Goal: Transaction & Acquisition: Purchase product/service

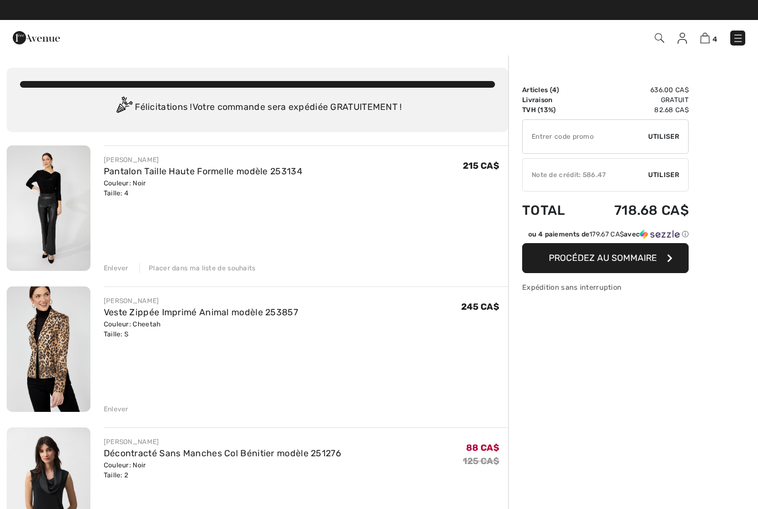
click at [57, 229] on img at bounding box center [49, 207] width 84 height 125
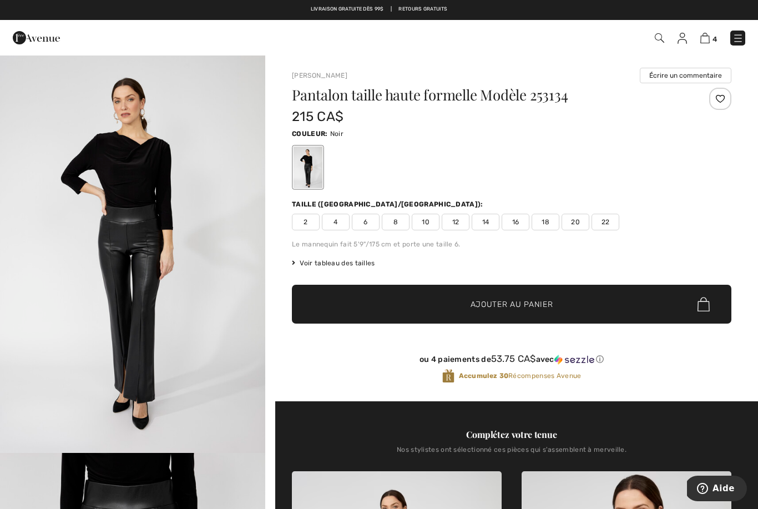
click at [704, 35] on img at bounding box center [704, 38] width 9 height 11
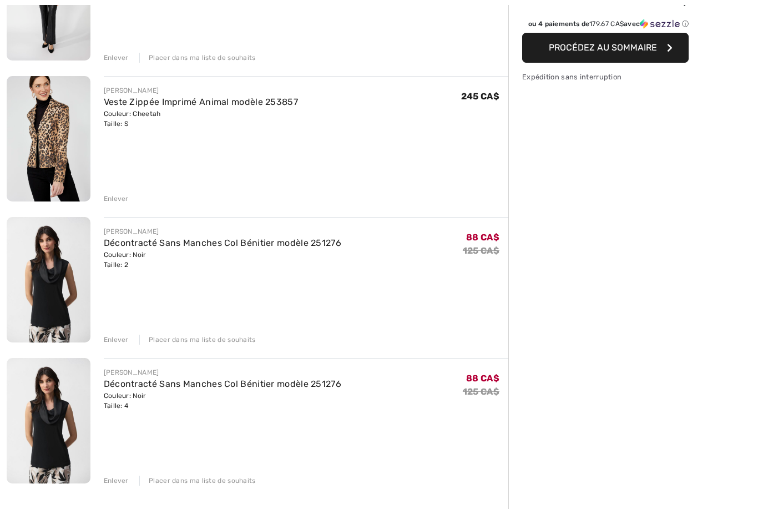
scroll to position [211, 0]
click at [321, 387] on link "Décontracté Sans Manches Col Bénitier modèle 251276" at bounding box center [223, 383] width 238 height 11
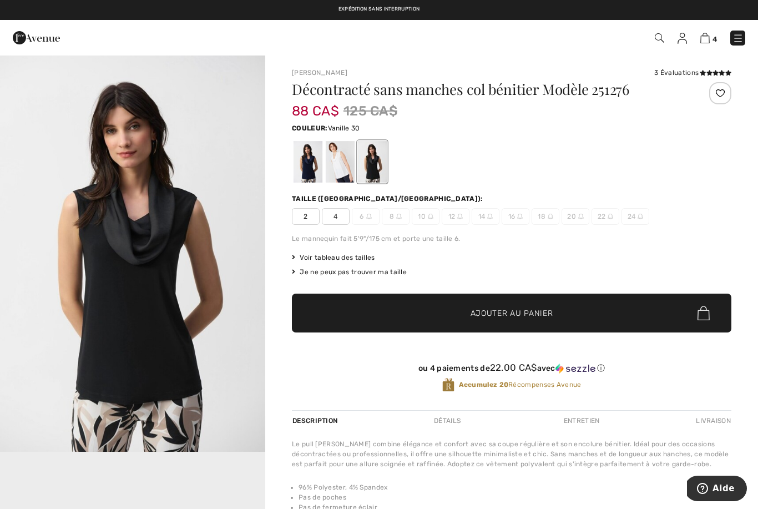
click at [341, 173] on div at bounding box center [340, 162] width 29 height 42
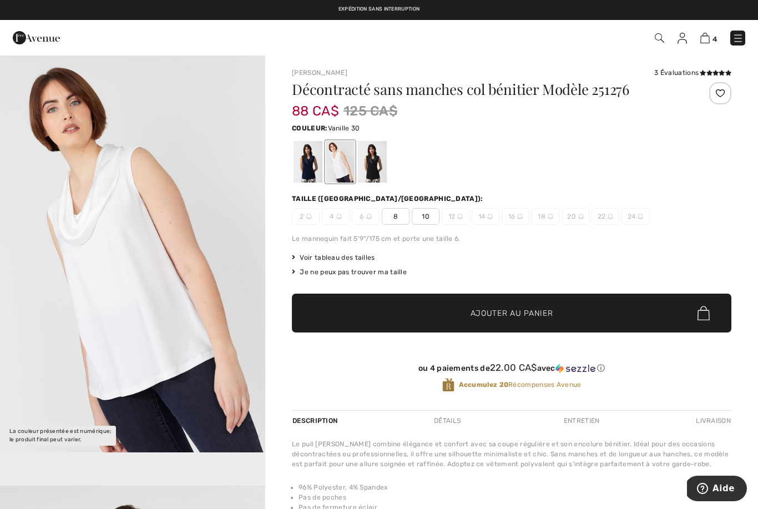
click at [309, 178] on div at bounding box center [308, 162] width 29 height 42
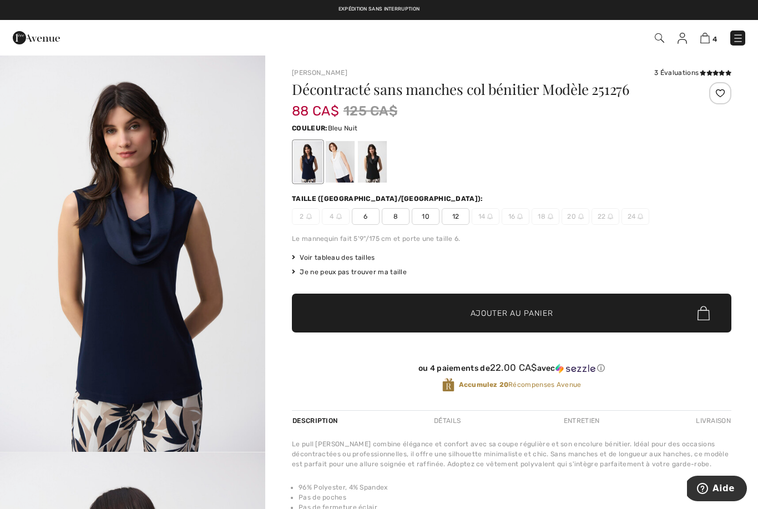
click at [367, 179] on div at bounding box center [372, 162] width 29 height 42
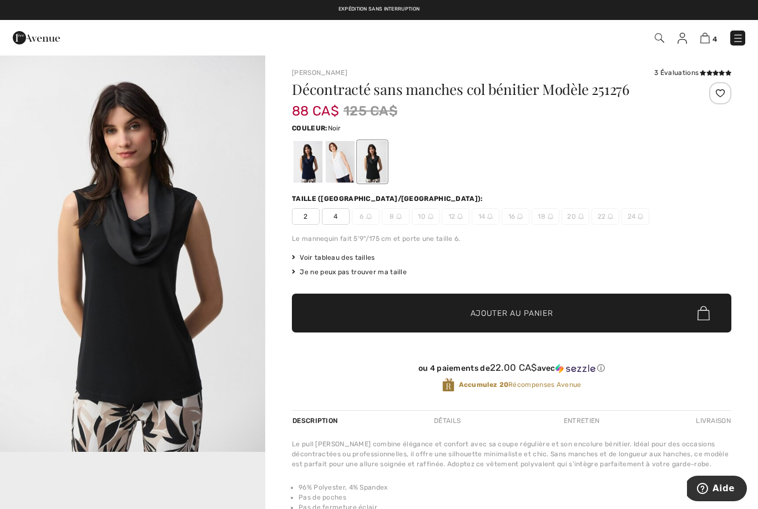
click at [311, 211] on span "2" at bounding box center [306, 216] width 28 height 17
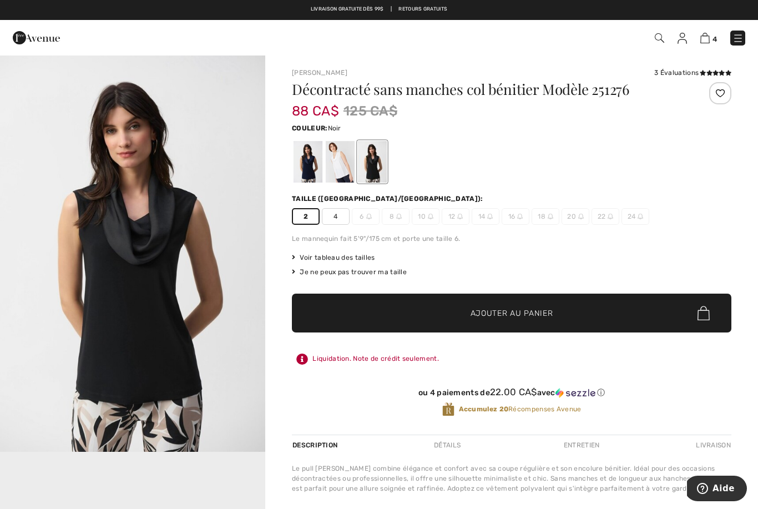
click at [705, 41] on img at bounding box center [704, 38] width 9 height 11
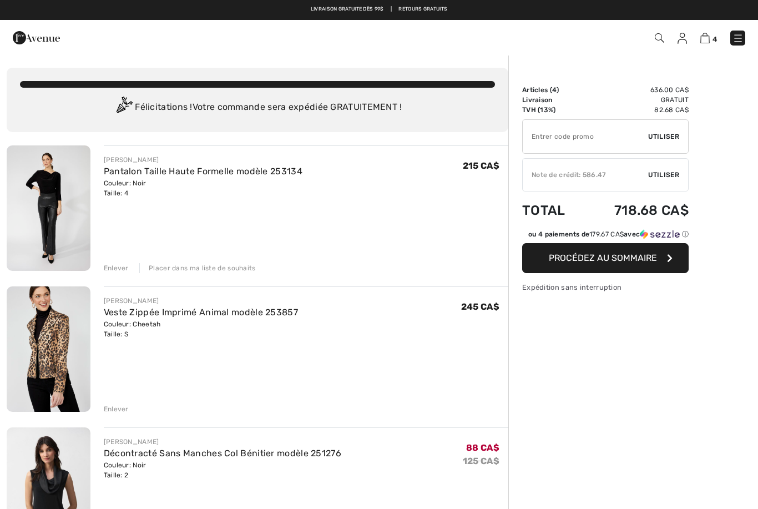
click at [685, 38] on img at bounding box center [682, 38] width 9 height 11
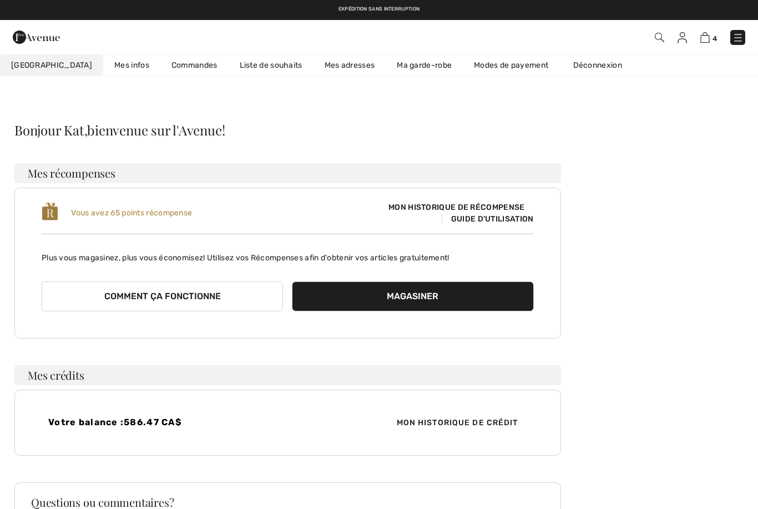
click at [683, 40] on img at bounding box center [682, 37] width 9 height 11
click at [742, 43] on img at bounding box center [738, 37] width 11 height 11
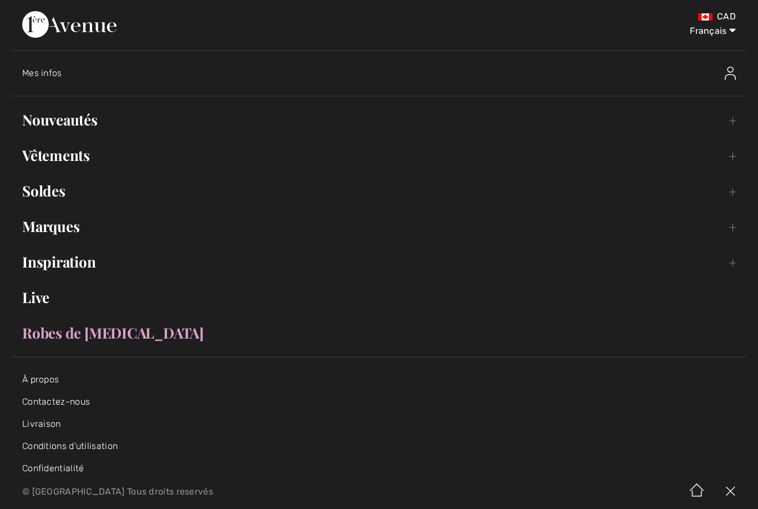
click at [713, 35] on select "English Français" at bounding box center [707, 28] width 58 height 33
select select "https://www.1ereavenue.com/en/my+account/"
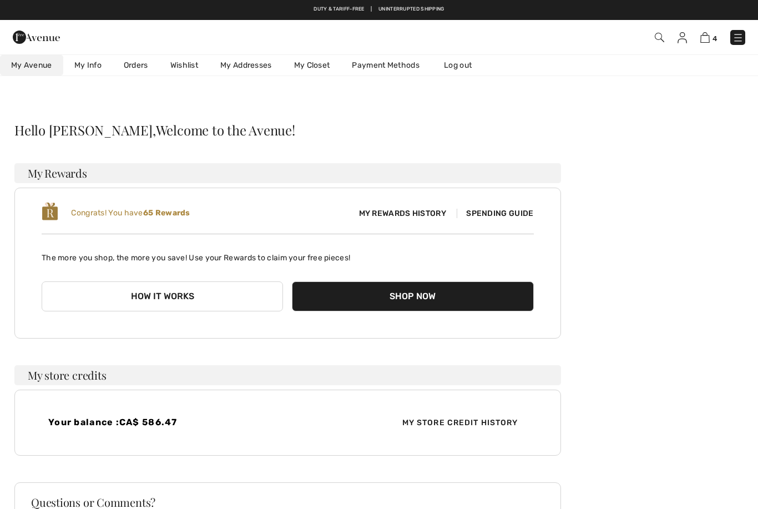
click at [704, 43] on img at bounding box center [704, 37] width 9 height 11
click at [708, 42] on img at bounding box center [704, 37] width 9 height 11
click at [709, 34] on img at bounding box center [704, 37] width 9 height 11
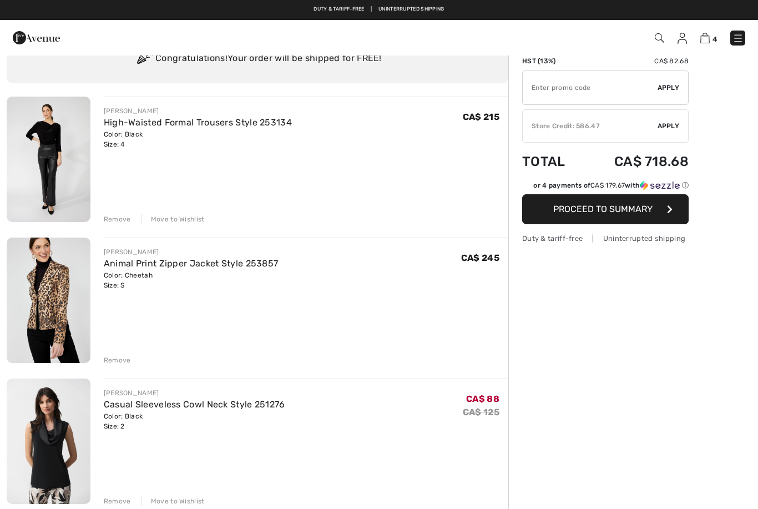
scroll to position [49, 0]
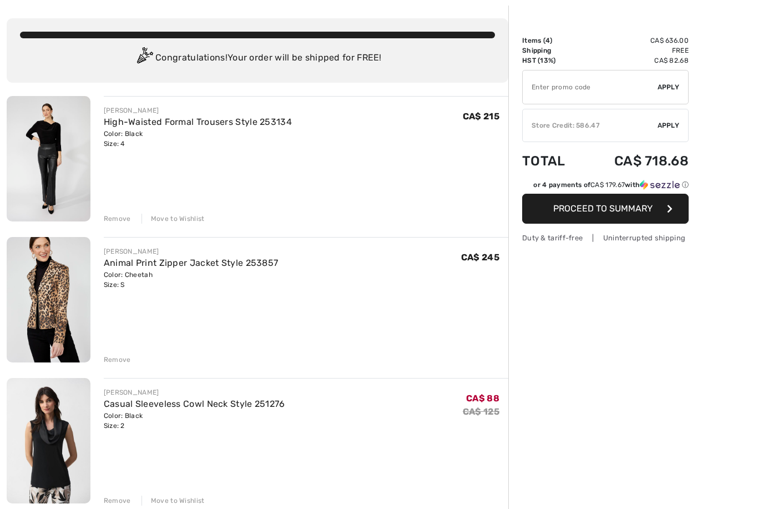
click at [210, 258] on link "Animal Print Zipper Jacket Style 253857" at bounding box center [191, 263] width 175 height 11
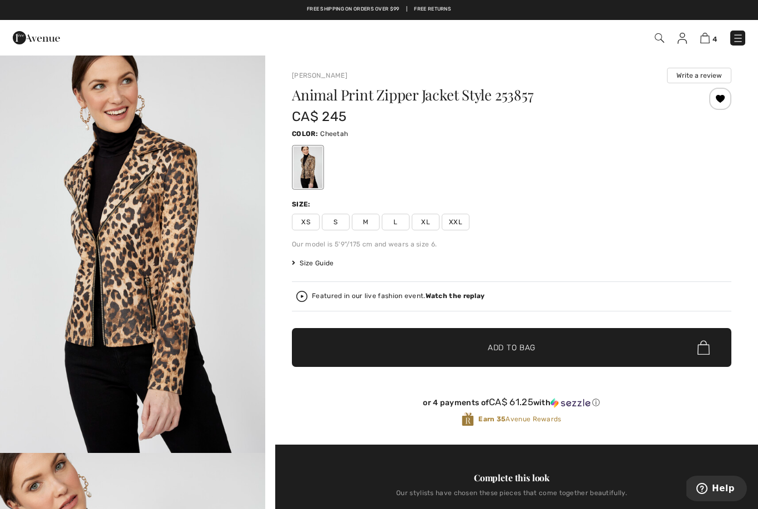
click at [741, 38] on img at bounding box center [738, 38] width 11 height 11
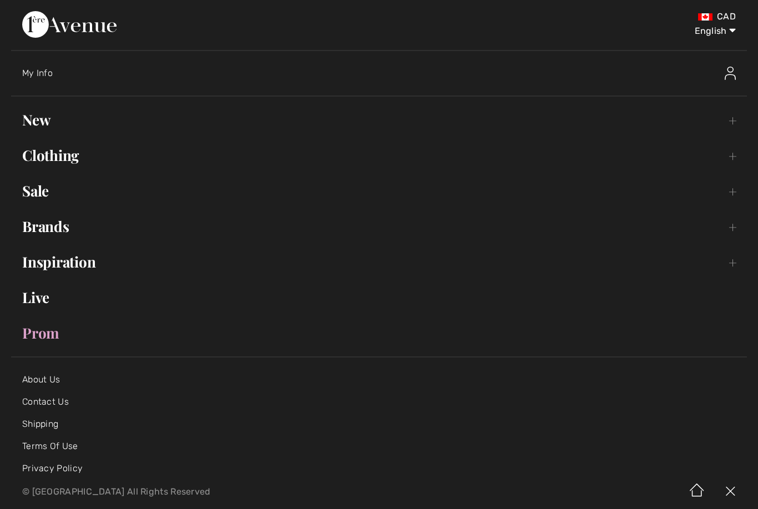
click at [53, 122] on link "New Toggle submenu" at bounding box center [379, 120] width 736 height 24
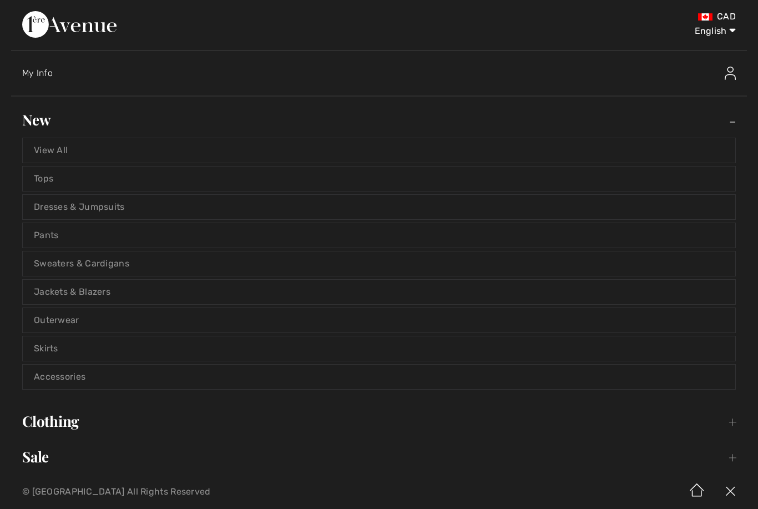
click at [56, 187] on link "Tops" at bounding box center [379, 179] width 713 height 24
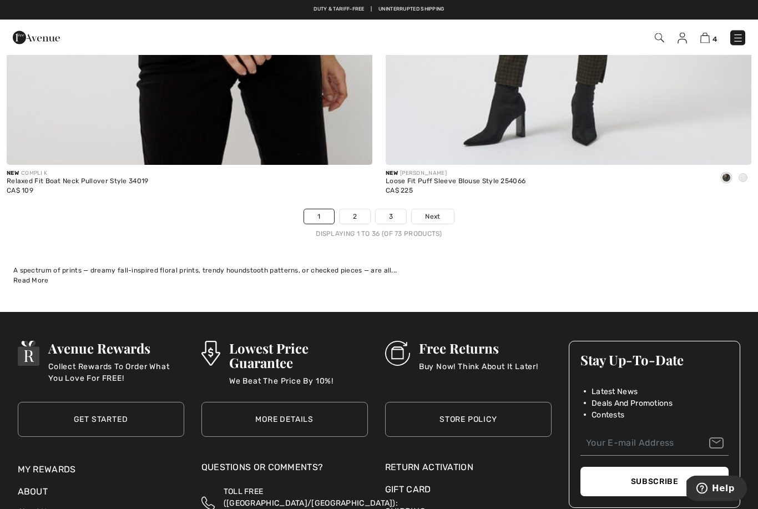
scroll to position [10824, 0]
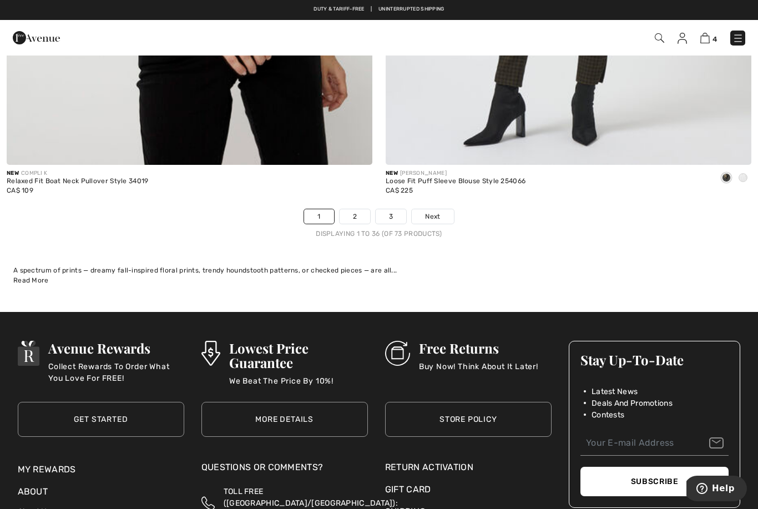
click at [430, 211] on span "Next" at bounding box center [432, 216] width 15 height 10
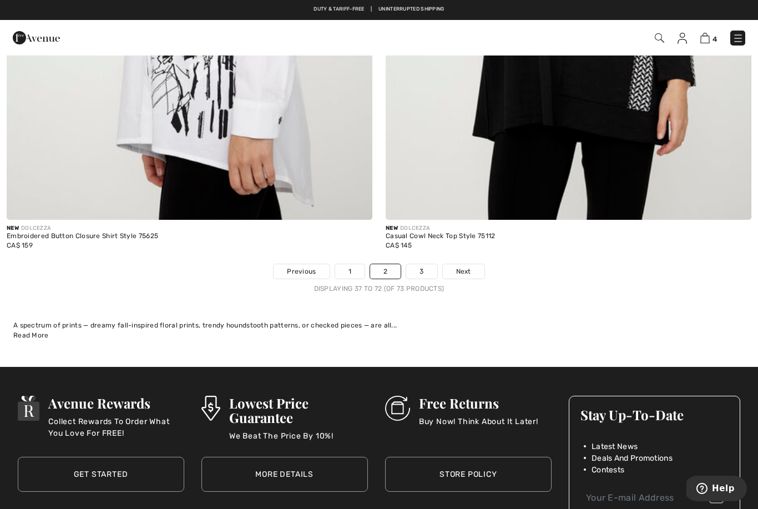
scroll to position [10755, 0]
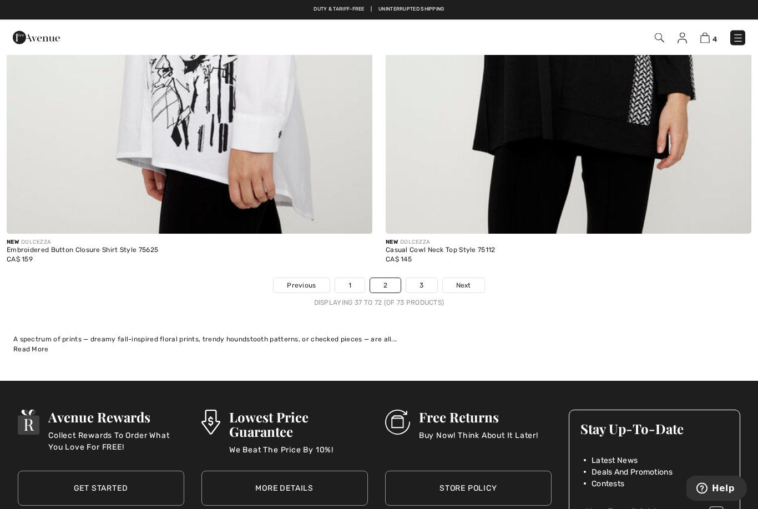
click at [468, 281] on span "Next" at bounding box center [463, 286] width 15 height 10
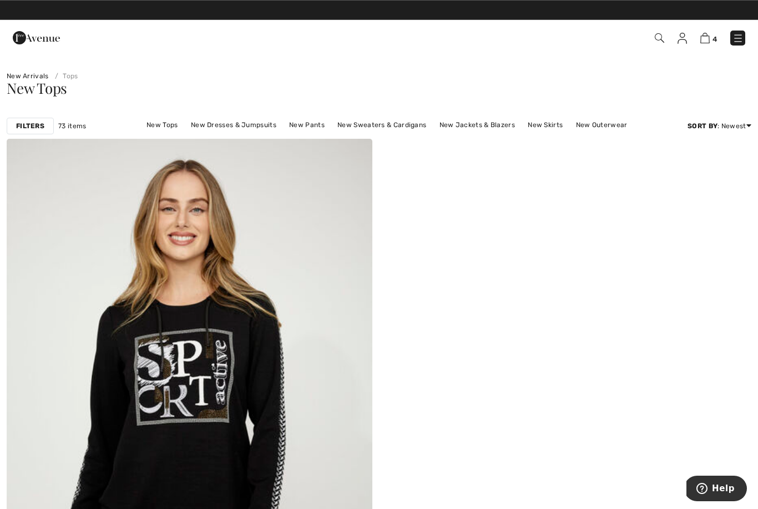
click at [682, 42] on img at bounding box center [682, 38] width 9 height 11
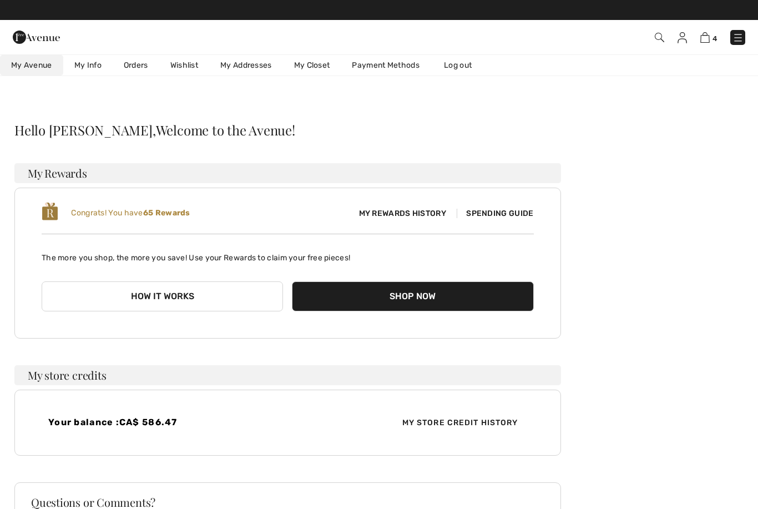
click at [143, 69] on link "Orders" at bounding box center [136, 65] width 47 height 21
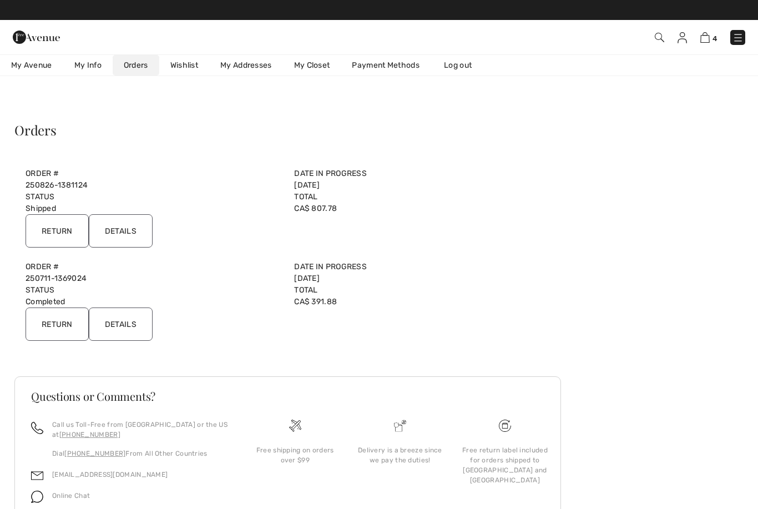
click at [138, 228] on input "Details" at bounding box center [121, 230] width 64 height 33
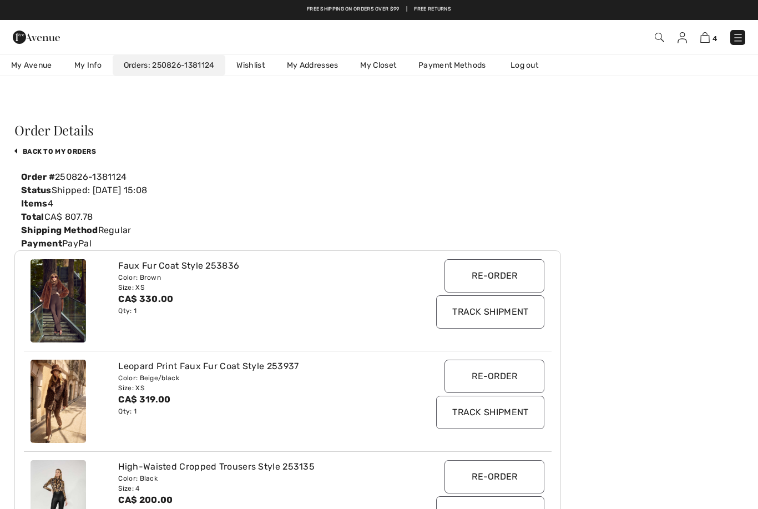
click at [655, 39] on img at bounding box center [659, 37] width 9 height 9
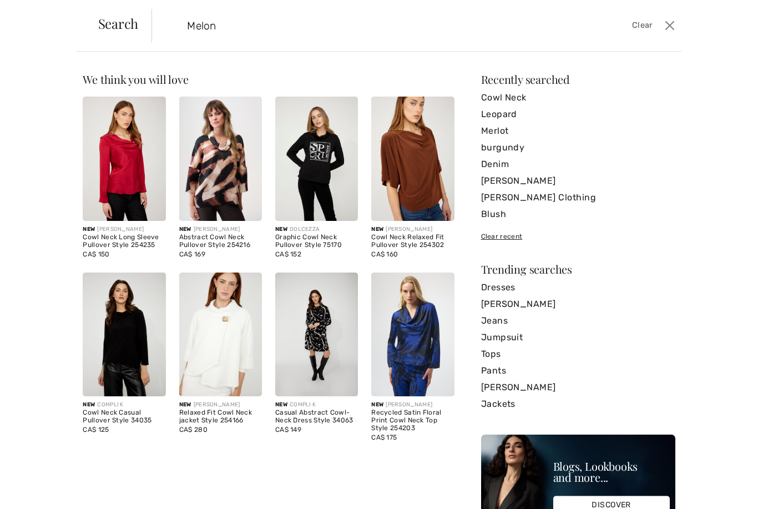
type input "Melon"
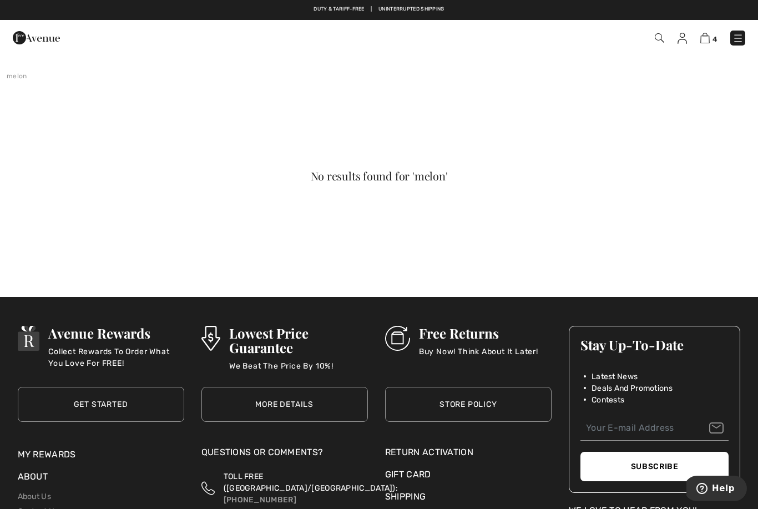
click at [660, 41] on img at bounding box center [659, 37] width 9 height 9
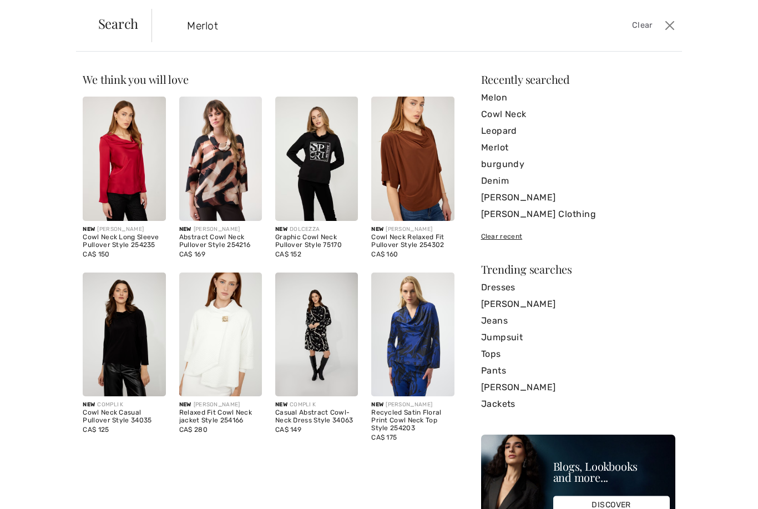
type input "Merlot"
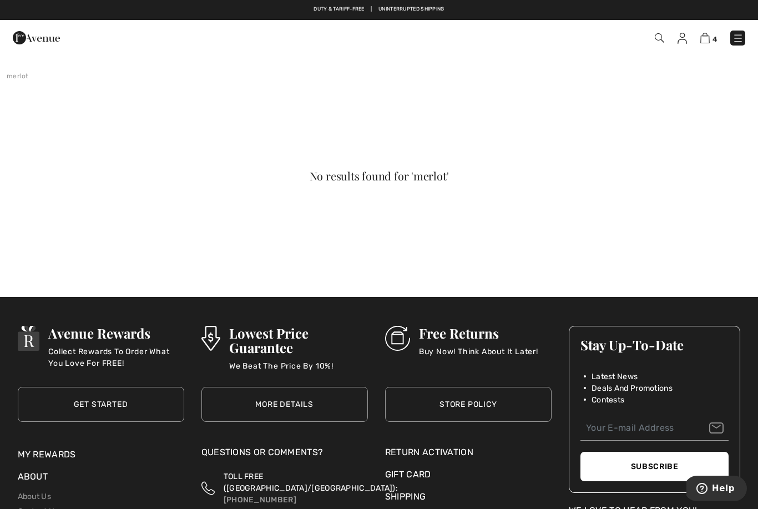
click at [682, 42] on img at bounding box center [682, 38] width 9 height 11
click at [685, 36] on img at bounding box center [682, 38] width 9 height 11
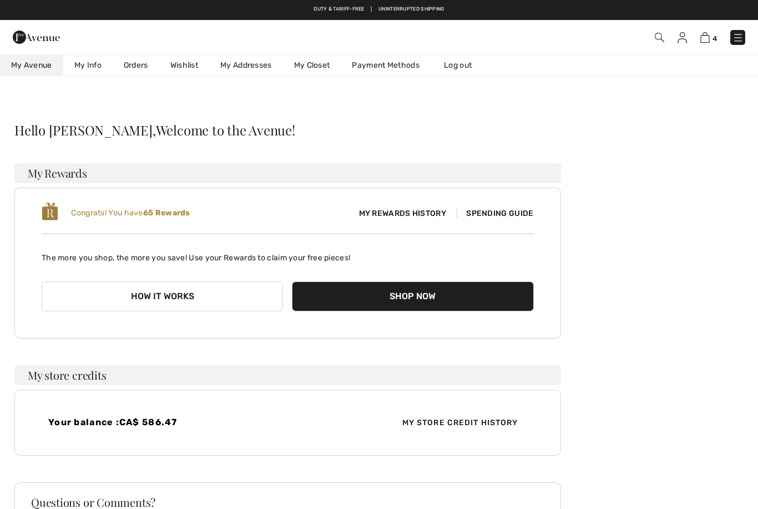
click at [738, 39] on img at bounding box center [738, 37] width 11 height 11
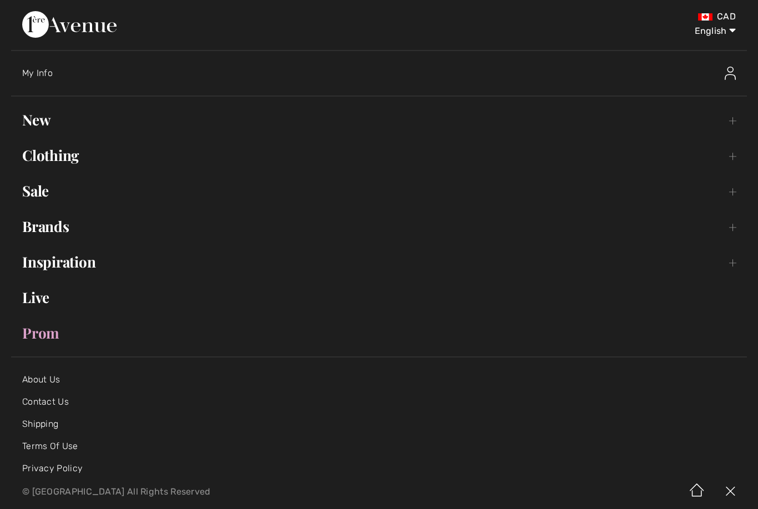
click at [68, 164] on link "Clothing Toggle submenu" at bounding box center [379, 155] width 736 height 24
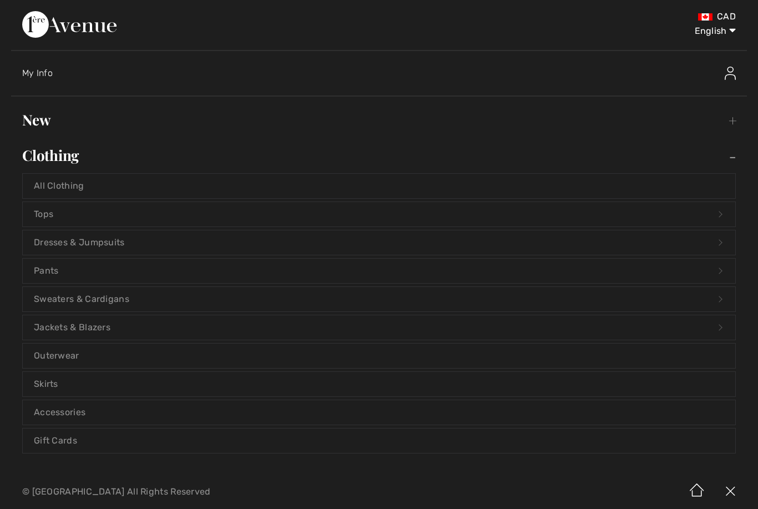
click at [61, 218] on link "Tops Open submenu" at bounding box center [379, 214] width 713 height 24
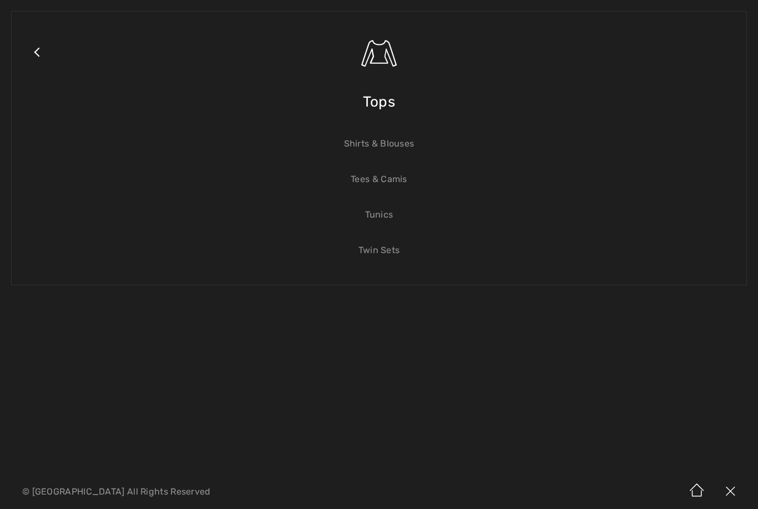
click at [390, 149] on link "Shirts & Blouses" at bounding box center [379, 144] width 713 height 24
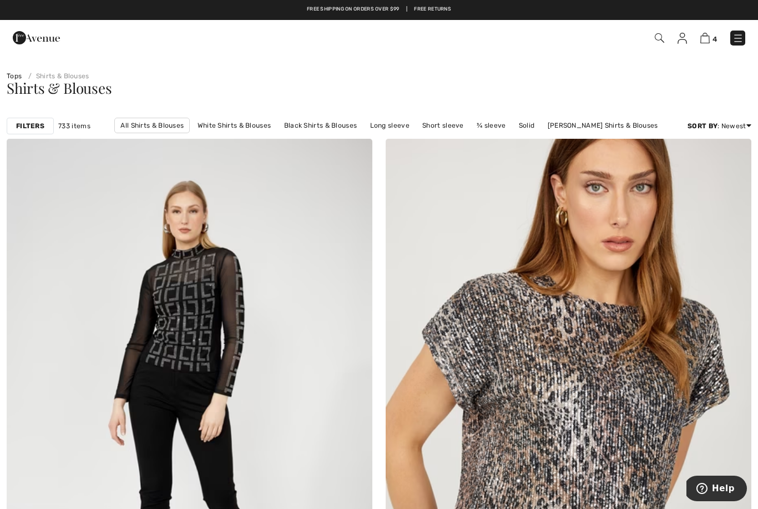
click at [50, 124] on div "Filters" at bounding box center [30, 126] width 47 height 17
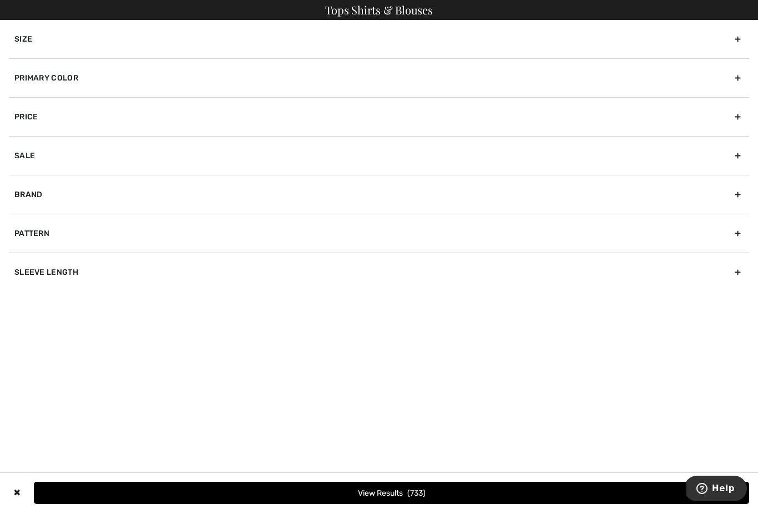
click at [60, 240] on div "Pattern" at bounding box center [379, 233] width 740 height 39
click at [124, 80] on div "Primary Color" at bounding box center [379, 77] width 740 height 39
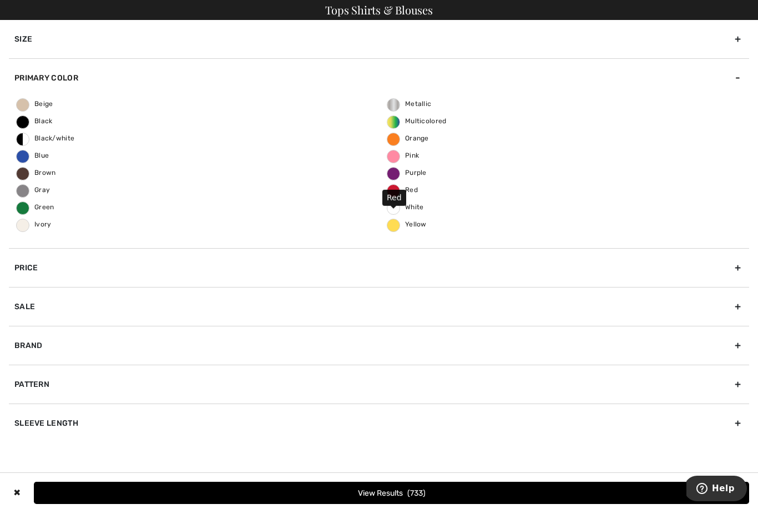
click at [394, 190] on span "Red" at bounding box center [402, 190] width 31 height 8
click at [0, 0] on input "Red" at bounding box center [0, 0] width 0 height 0
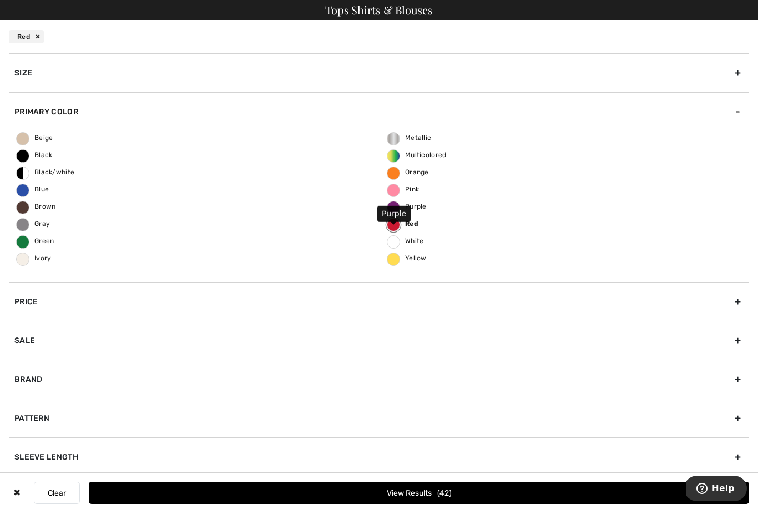
click at [396, 203] on span "Purple" at bounding box center [406, 207] width 39 height 8
click at [0, 0] on input "Purple" at bounding box center [0, 0] width 0 height 0
click at [408, 495] on button "View Results 63" at bounding box center [419, 493] width 660 height 22
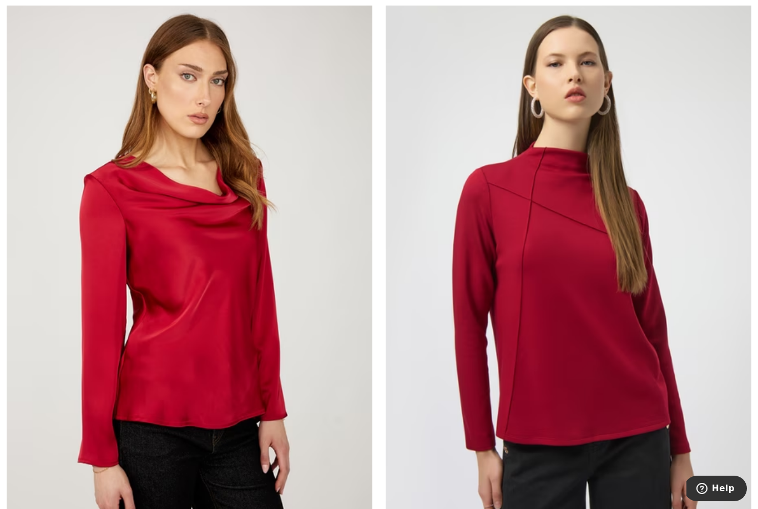
scroll to position [143, 0]
click at [101, 311] on img at bounding box center [190, 270] width 366 height 549
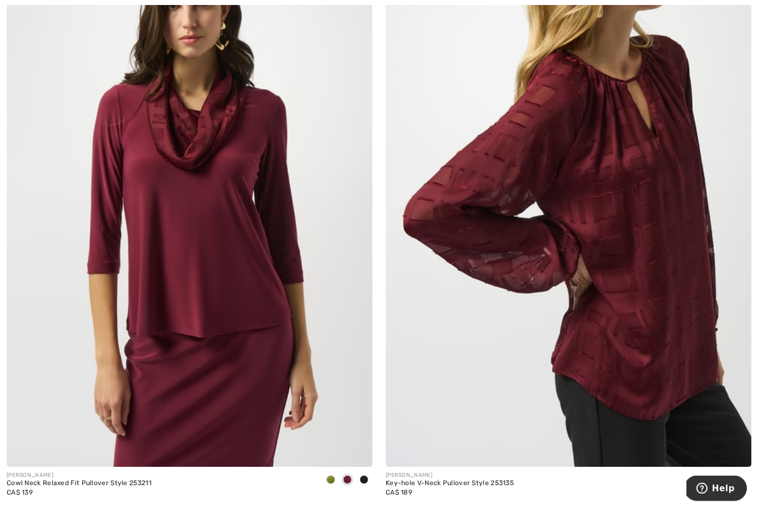
scroll to position [6260, 0]
click at [249, 304] on img at bounding box center [190, 192] width 366 height 549
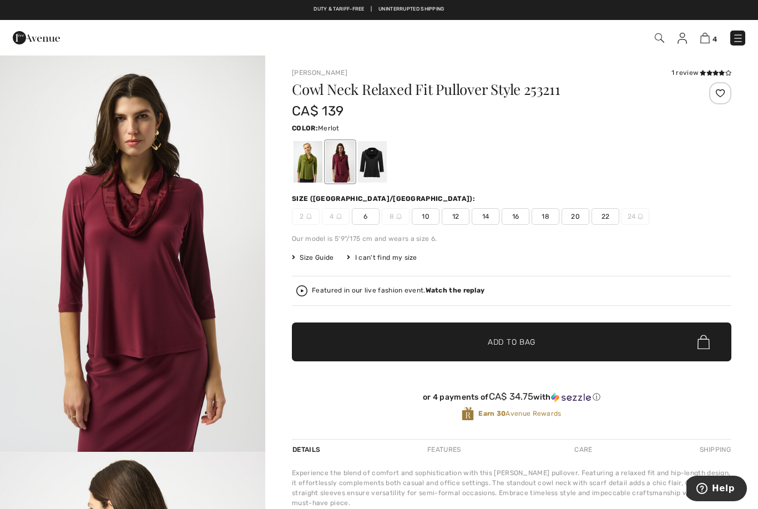
click at [306, 177] on div at bounding box center [308, 162] width 29 height 42
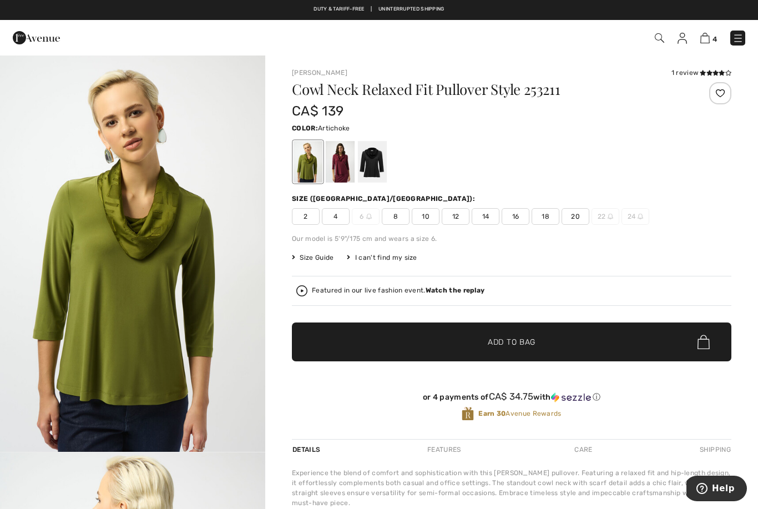
click at [372, 174] on div at bounding box center [372, 162] width 29 height 42
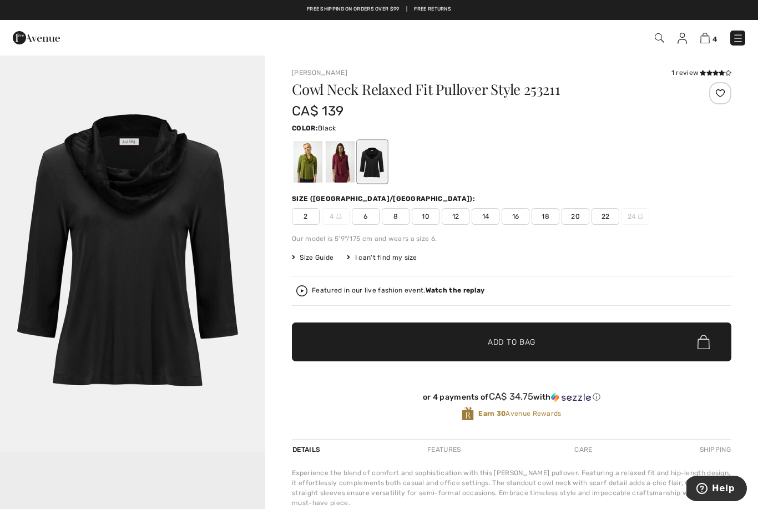
click at [306, 221] on span "2" at bounding box center [306, 216] width 28 height 17
click at [525, 346] on span "Add to Bag" at bounding box center [512, 342] width 48 height 12
click at [703, 41] on img at bounding box center [704, 38] width 9 height 11
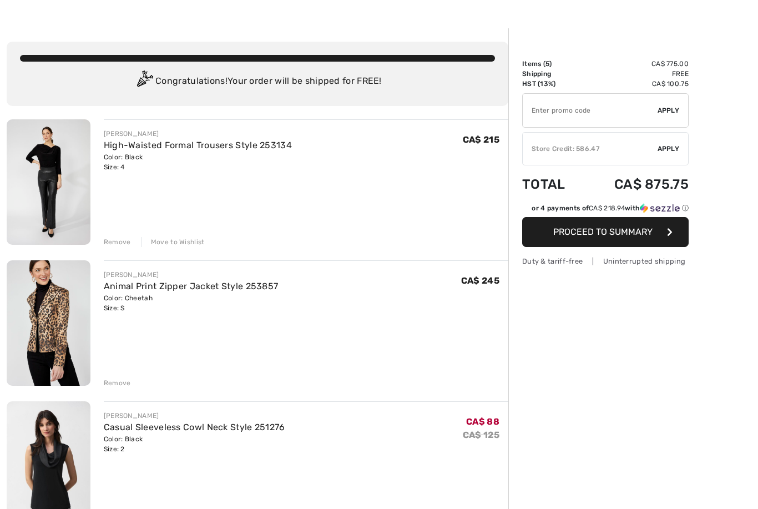
scroll to position [26, 0]
click at [119, 386] on div "Remove" at bounding box center [117, 383] width 27 height 10
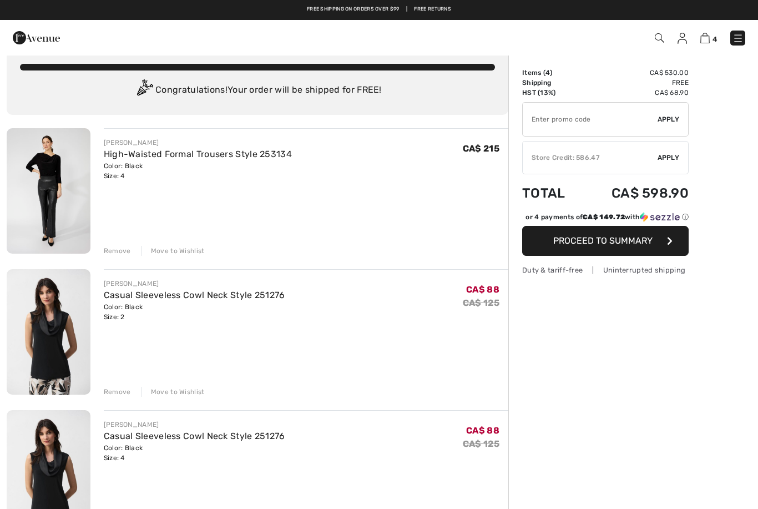
scroll to position [0, 0]
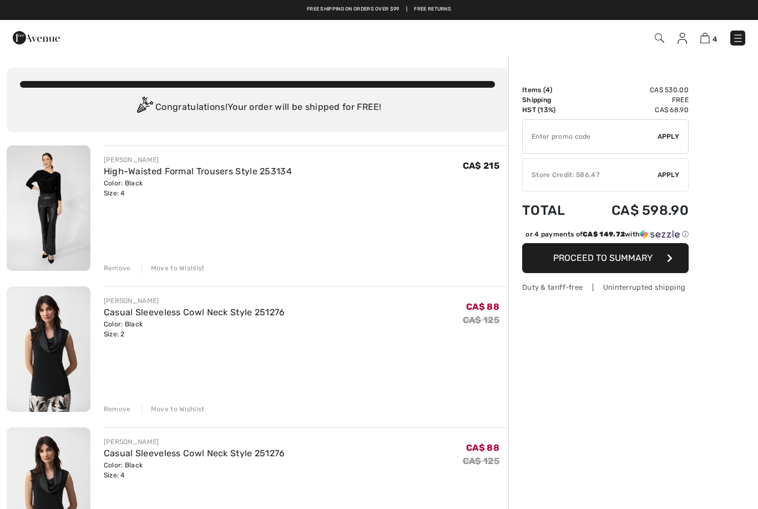
click at [685, 43] on img at bounding box center [682, 38] width 9 height 11
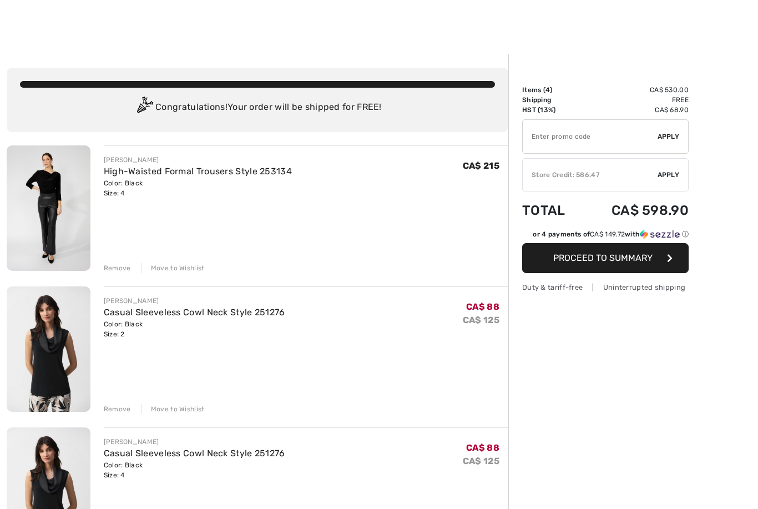
click at [685, 41] on div at bounding box center [379, 27] width 758 height 54
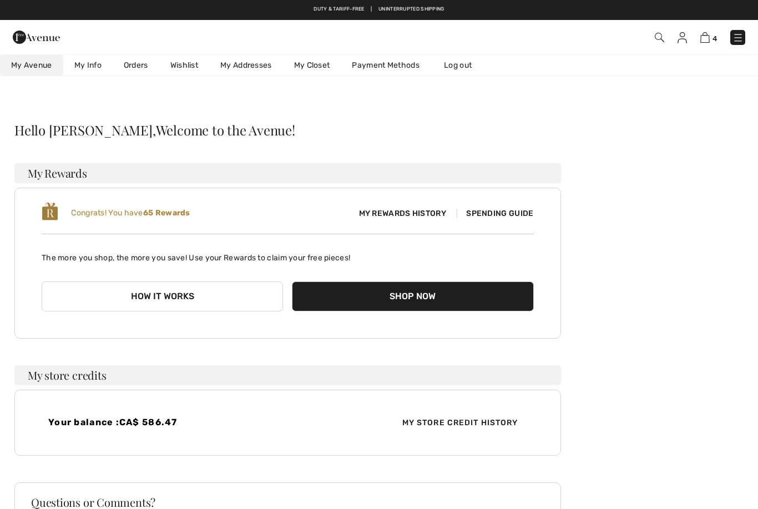
click at [709, 38] on img at bounding box center [704, 37] width 9 height 11
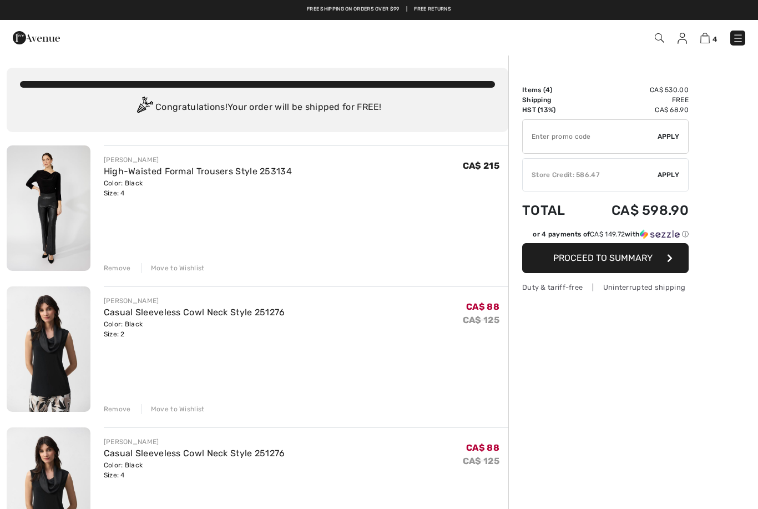
click at [659, 41] on img at bounding box center [659, 37] width 9 height 9
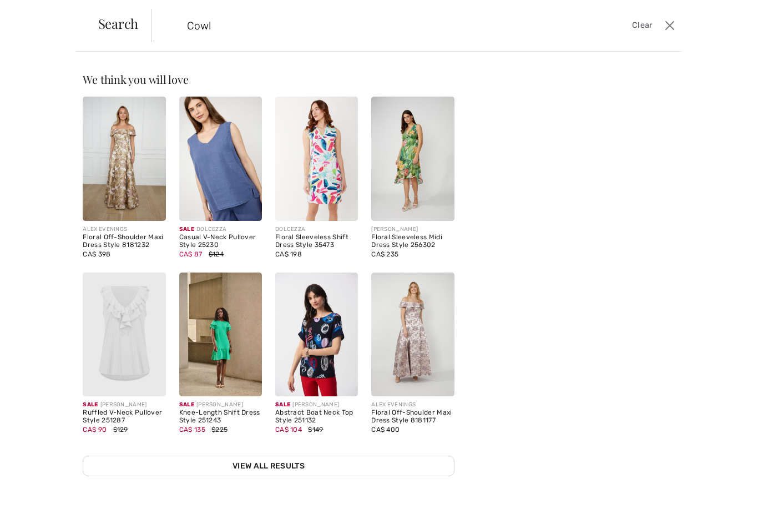
type input "Cowl"
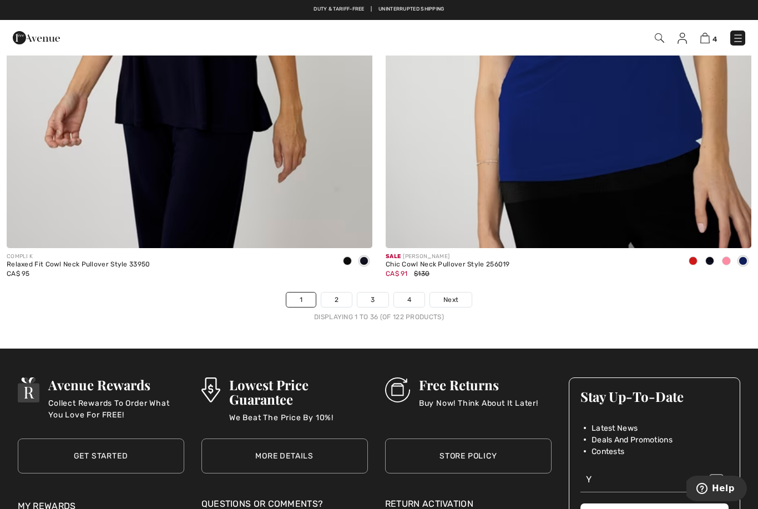
scroll to position [10719, 0]
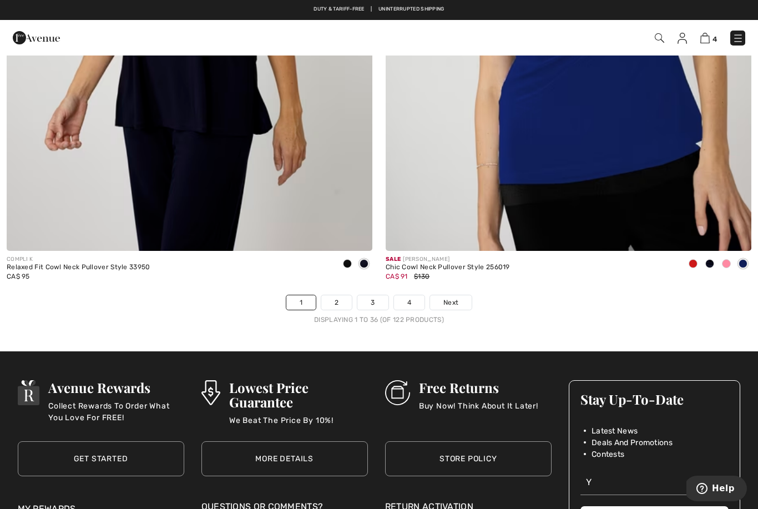
type input "Y"
click at [457, 300] on link "Next" at bounding box center [451, 302] width 42 height 14
click at [455, 295] on link "Next" at bounding box center [451, 302] width 42 height 14
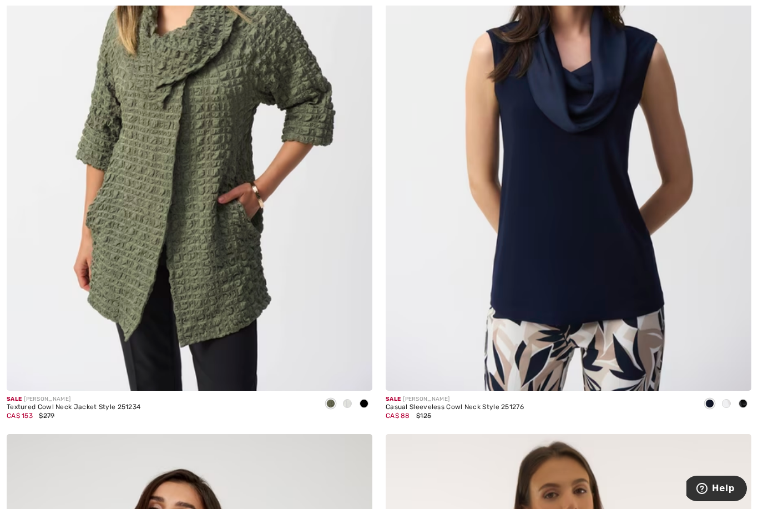
scroll to position [275, 0]
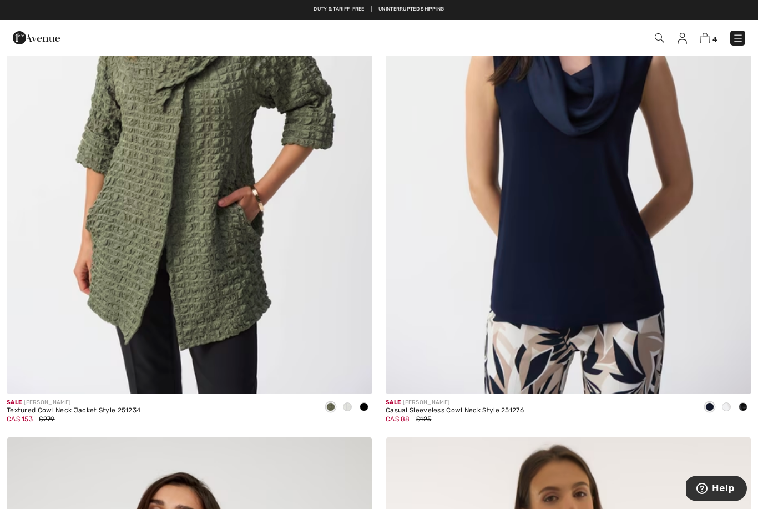
click at [598, 300] on img at bounding box center [569, 119] width 366 height 549
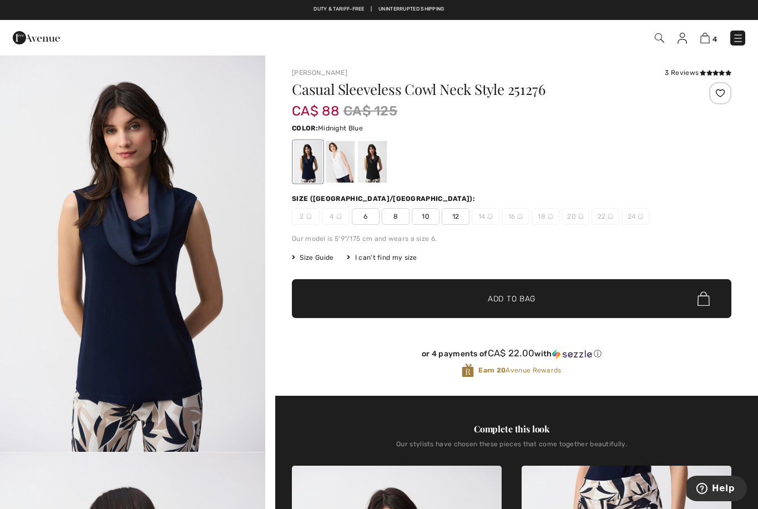
click at [337, 180] on div at bounding box center [340, 162] width 29 height 42
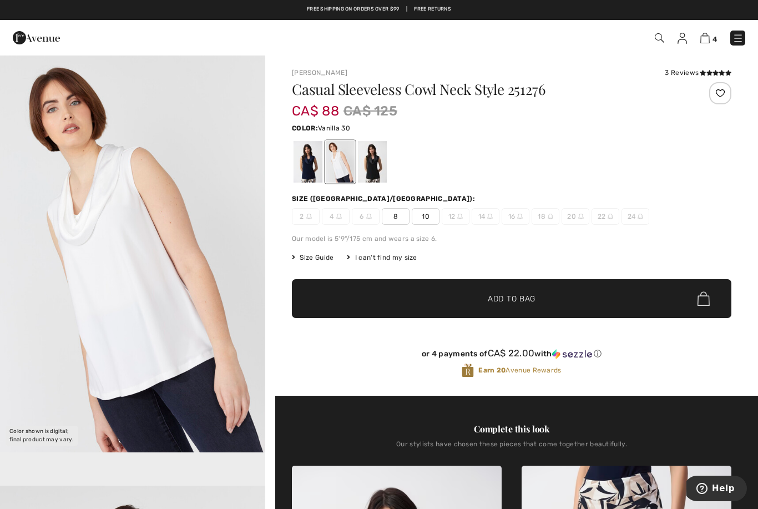
click at [379, 172] on div at bounding box center [372, 162] width 29 height 42
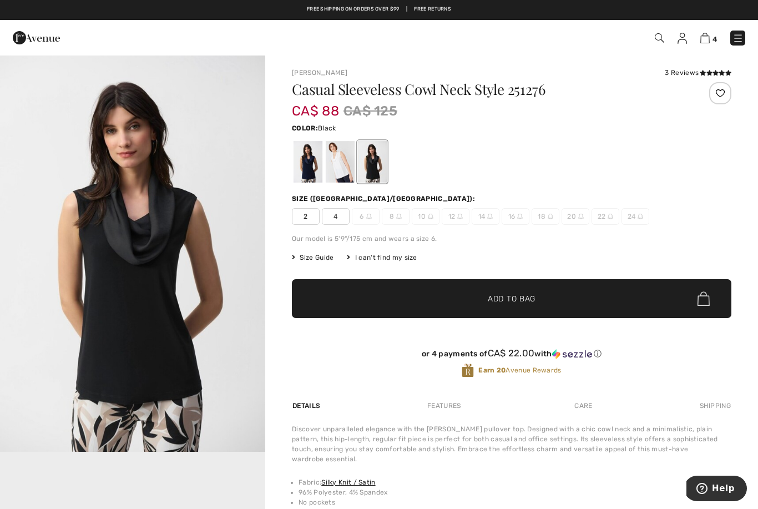
click at [703, 43] on img at bounding box center [704, 38] width 9 height 11
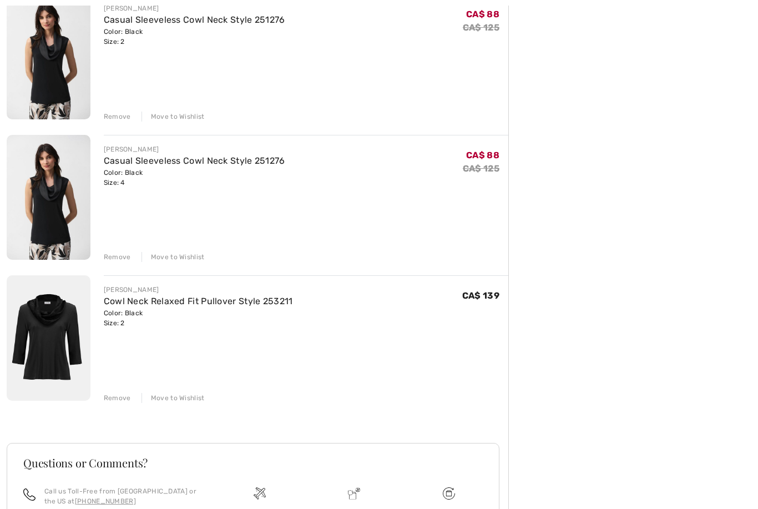
scroll to position [306, 0]
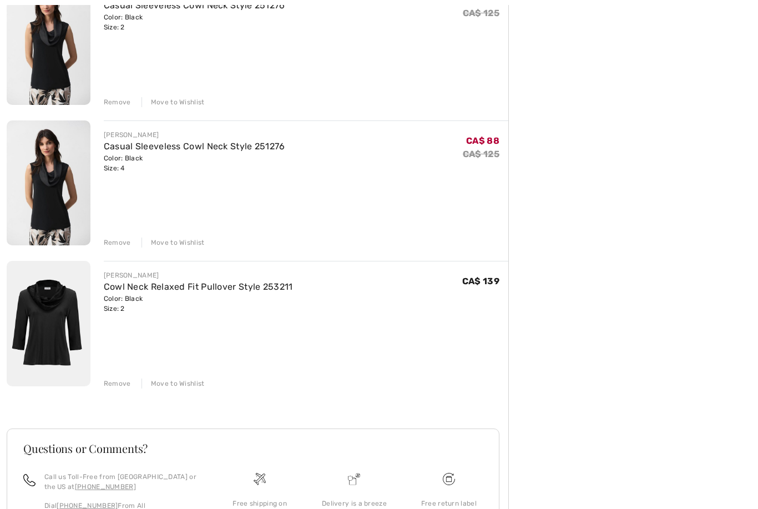
click at [174, 382] on div "Move to Wishlist" at bounding box center [173, 384] width 63 height 10
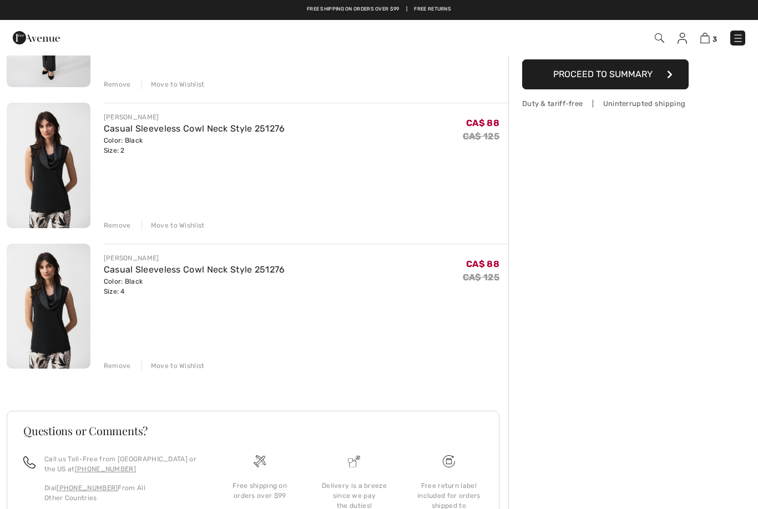
scroll to position [0, 0]
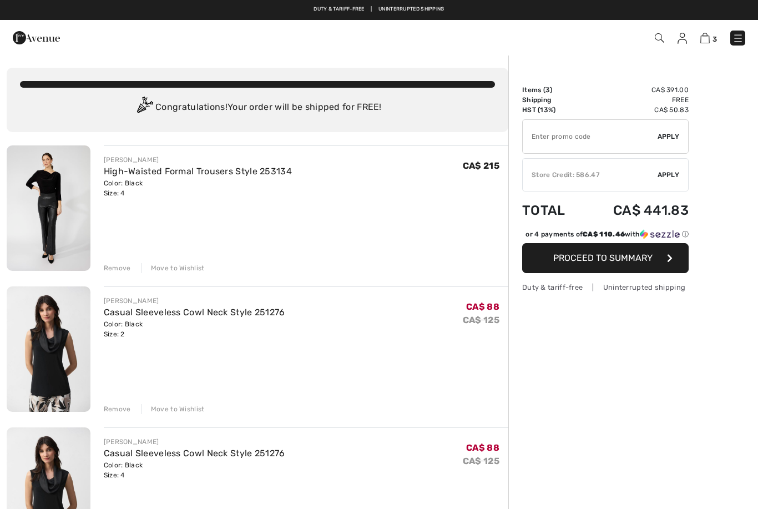
click at [631, 265] on button "Proceed to Summary" at bounding box center [605, 258] width 167 height 30
click at [682, 42] on img at bounding box center [682, 38] width 9 height 11
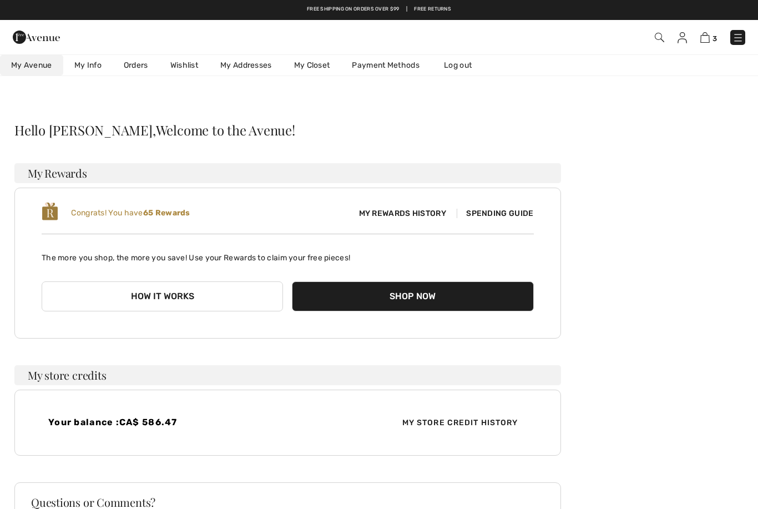
click at [710, 39] on img at bounding box center [704, 37] width 9 height 11
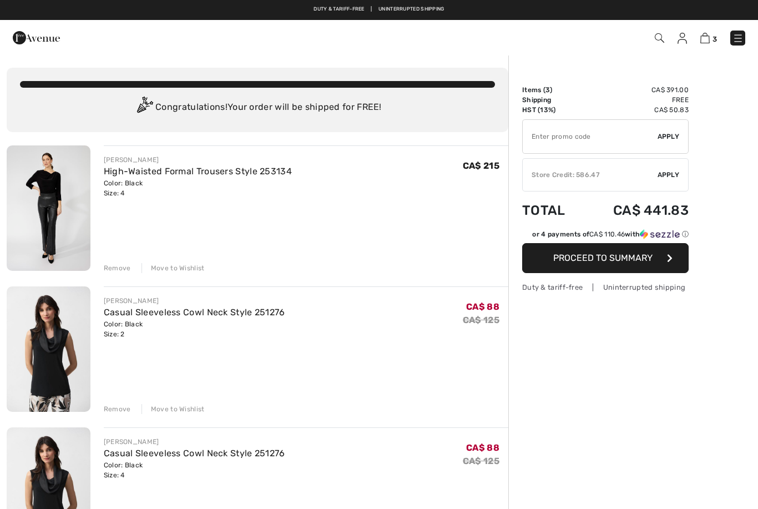
click at [642, 270] on button "Proceed to Summary" at bounding box center [605, 258] width 167 height 30
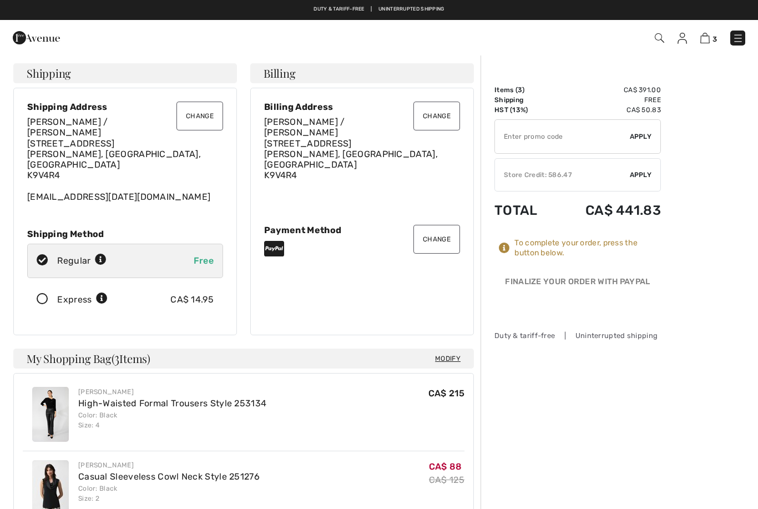
click at [681, 42] on img at bounding box center [682, 38] width 9 height 11
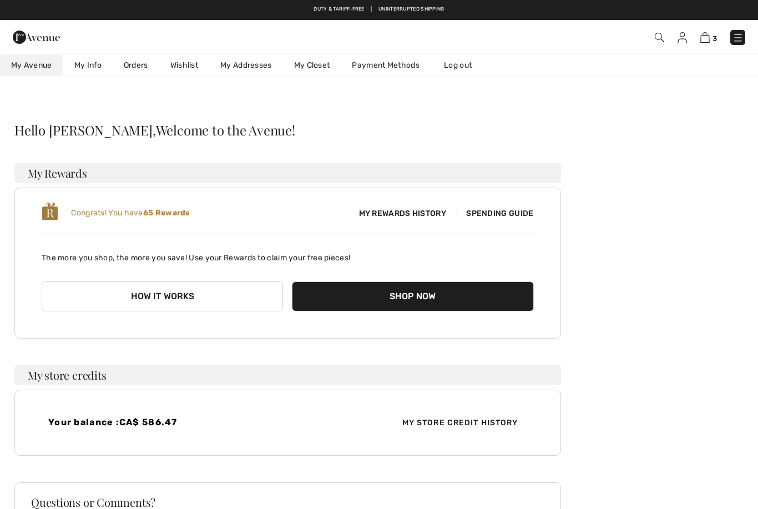
click at [660, 41] on img at bounding box center [659, 37] width 9 height 9
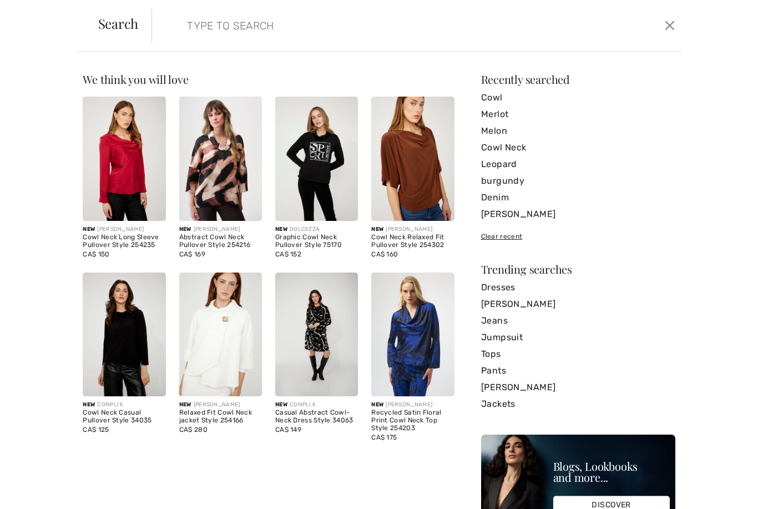
click at [299, 28] on input "search" at bounding box center [360, 25] width 362 height 33
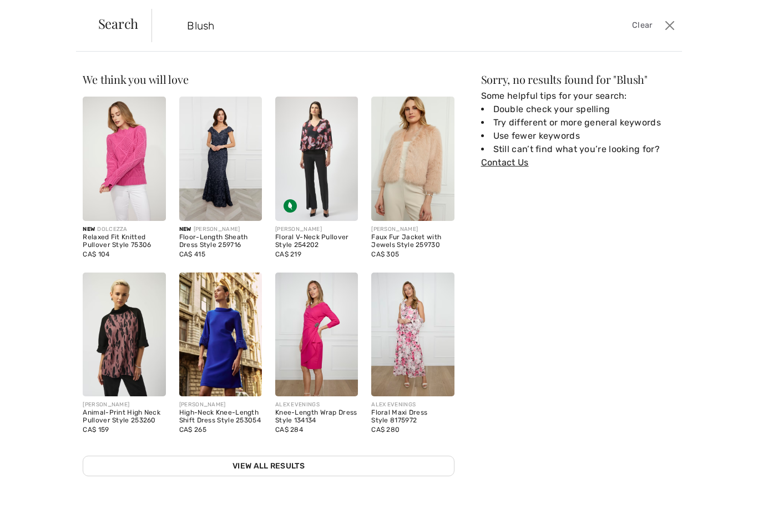
scroll to position [135, 0]
type input "Blush"
click at [391, 468] on link "View All Results" at bounding box center [268, 466] width 371 height 21
click at [389, 468] on link "View All Results" at bounding box center [268, 466] width 371 height 21
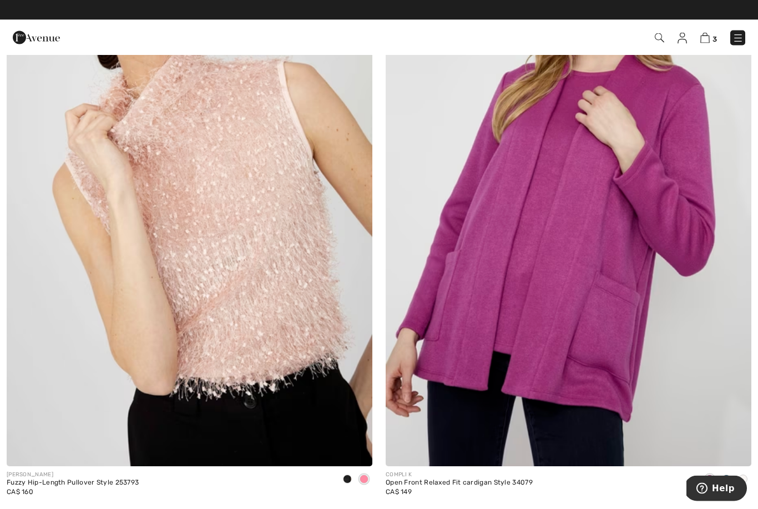
scroll to position [5061, 0]
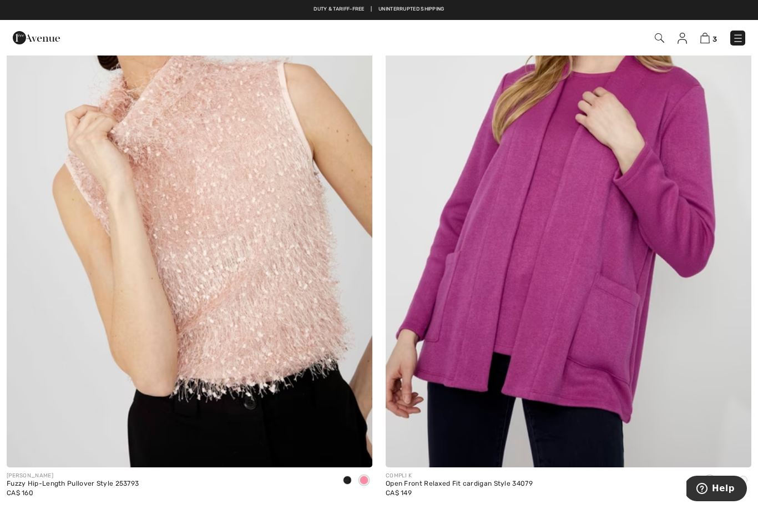
click at [296, 283] on img at bounding box center [190, 193] width 366 height 549
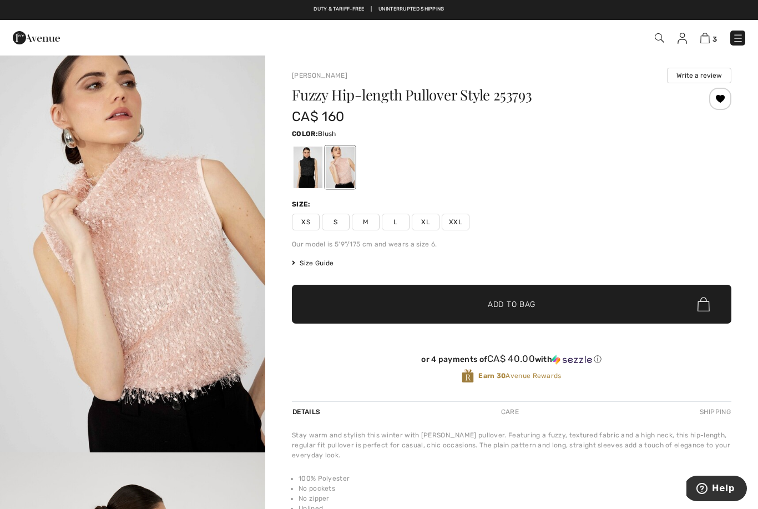
click at [305, 174] on div at bounding box center [308, 168] width 29 height 42
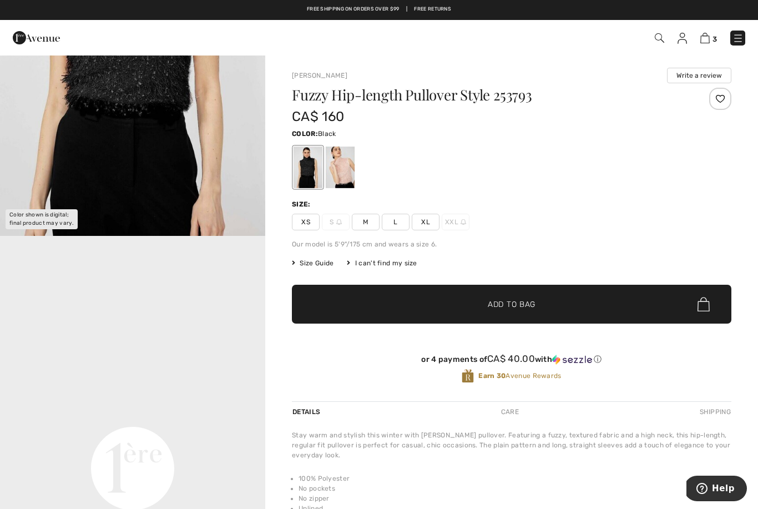
click at [386, 198] on div "Fuzzy Hip-length Pullover Style 253793 CA$ 160 Color: Black Size: XS S M L XL X…" at bounding box center [512, 245] width 440 height 314
click at [344, 167] on div at bounding box center [340, 168] width 29 height 42
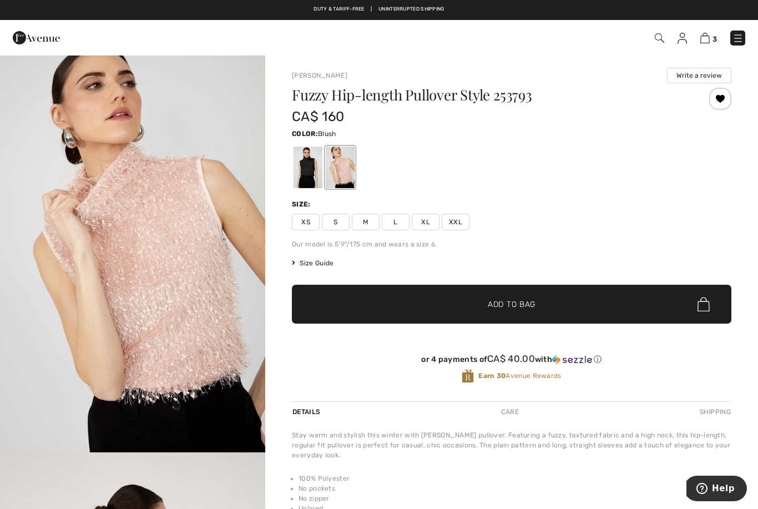
click at [335, 224] on span "S" at bounding box center [336, 222] width 28 height 17
click at [512, 301] on span "Add to Bag" at bounding box center [512, 305] width 48 height 12
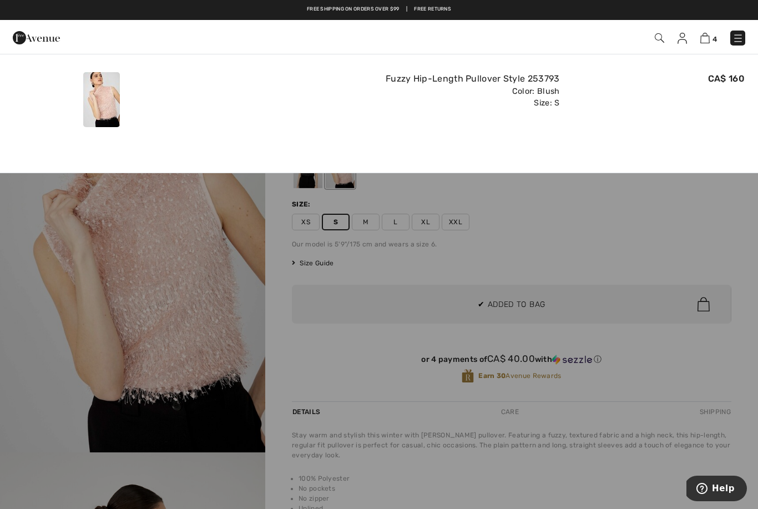
click at [709, 41] on img at bounding box center [704, 38] width 9 height 11
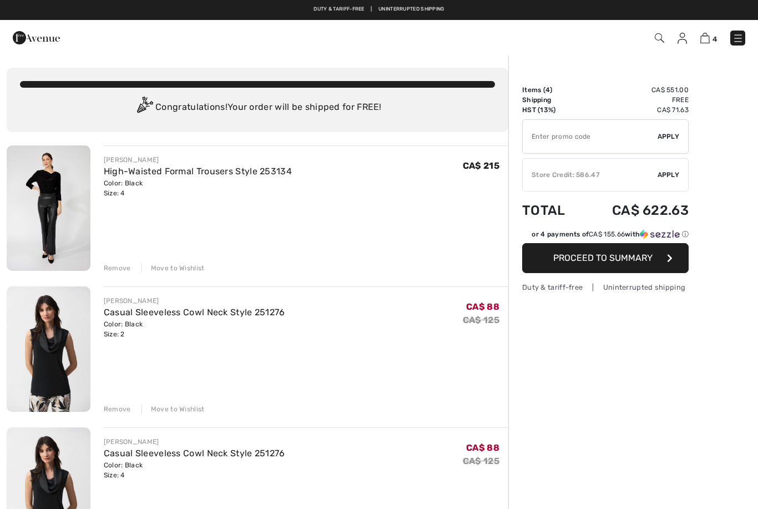
click at [707, 43] on img at bounding box center [704, 38] width 9 height 11
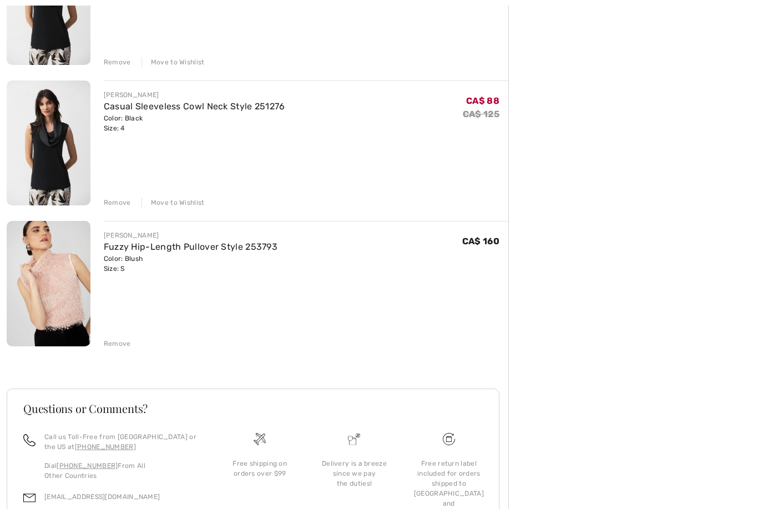
scroll to position [375, 0]
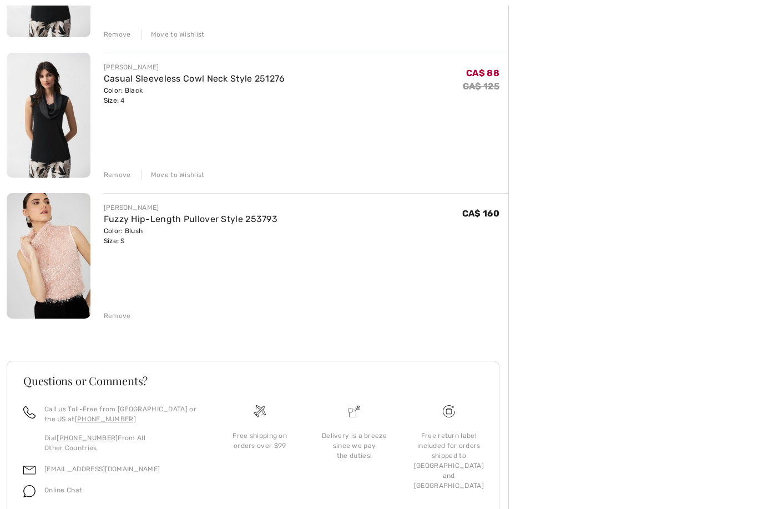
click at [72, 275] on img at bounding box center [49, 255] width 84 height 125
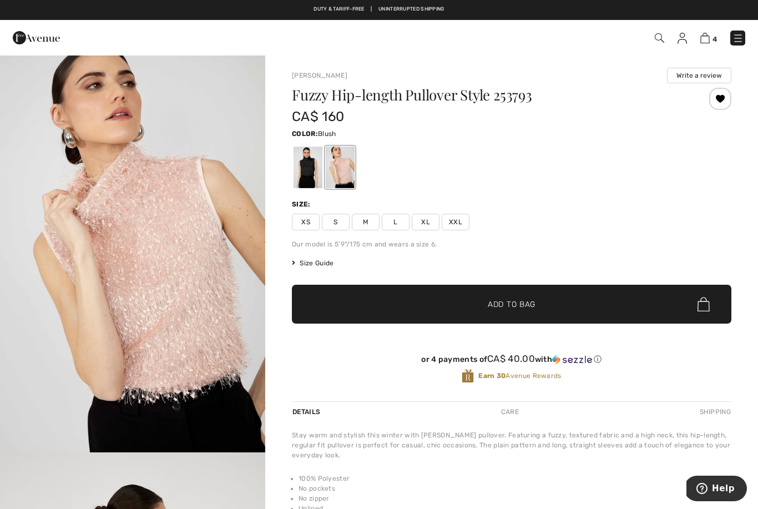
click at [739, 41] on img at bounding box center [738, 38] width 11 height 11
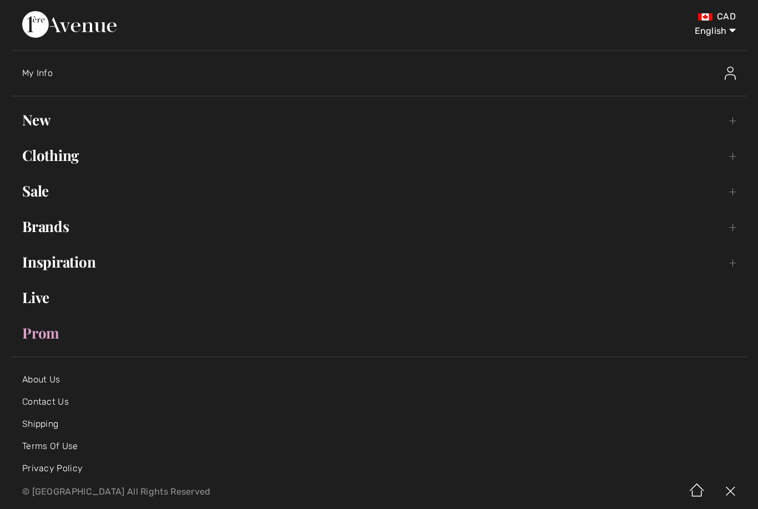
click at [730, 78] on img at bounding box center [730, 73] width 11 height 13
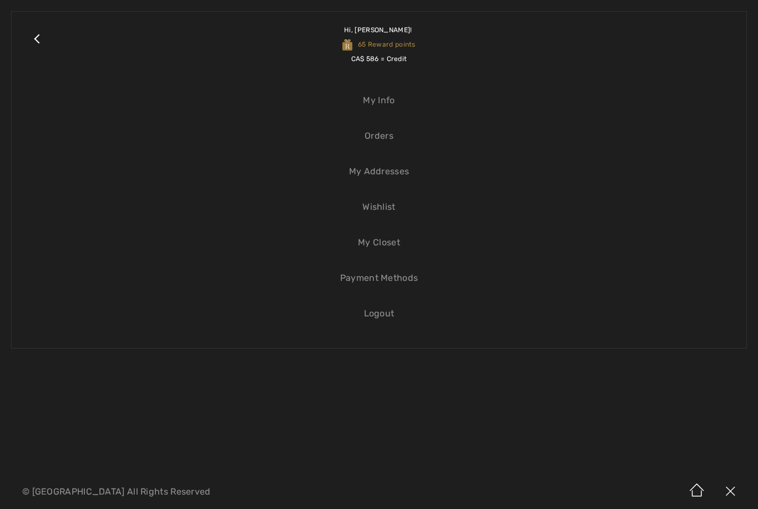
click at [374, 214] on link "Wishlist" at bounding box center [379, 207] width 713 height 24
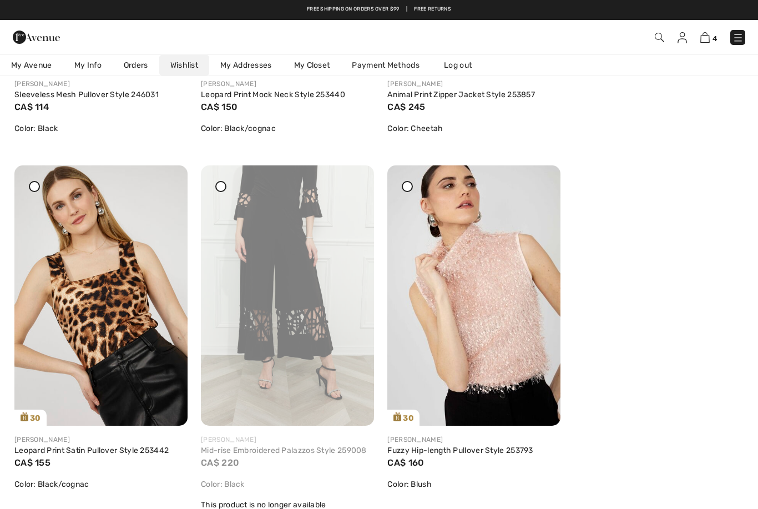
scroll to position [1471, 0]
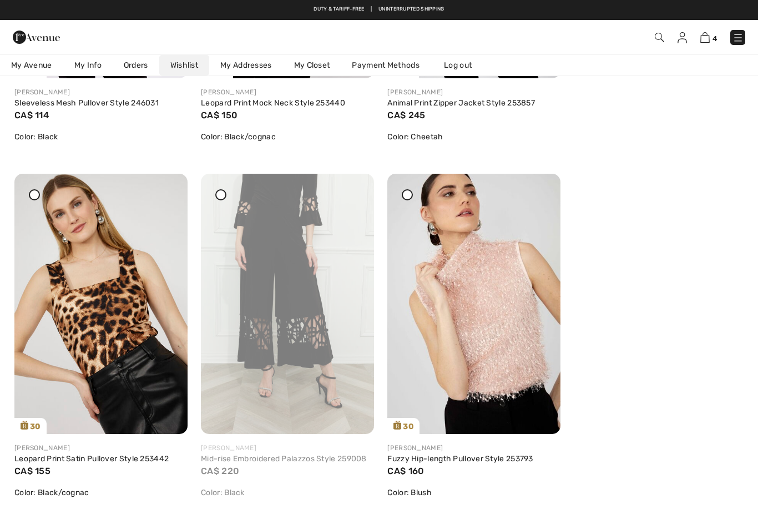
click at [126, 397] on div "Share" at bounding box center [147, 414] width 66 height 39
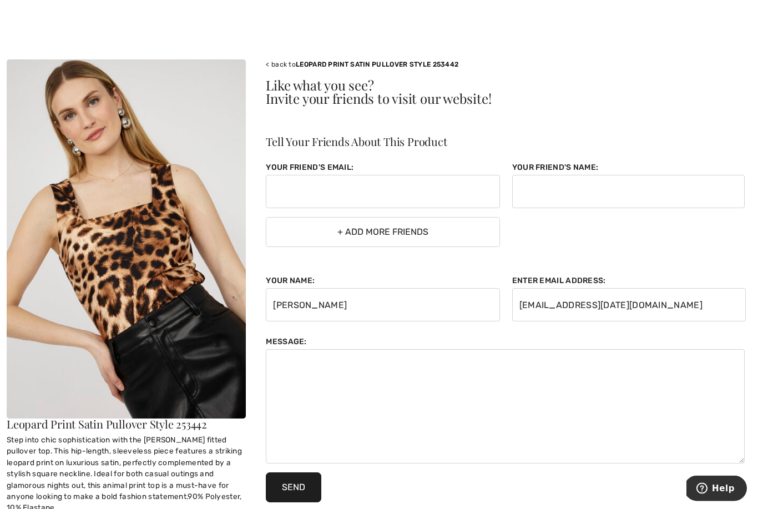
scroll to position [23, 0]
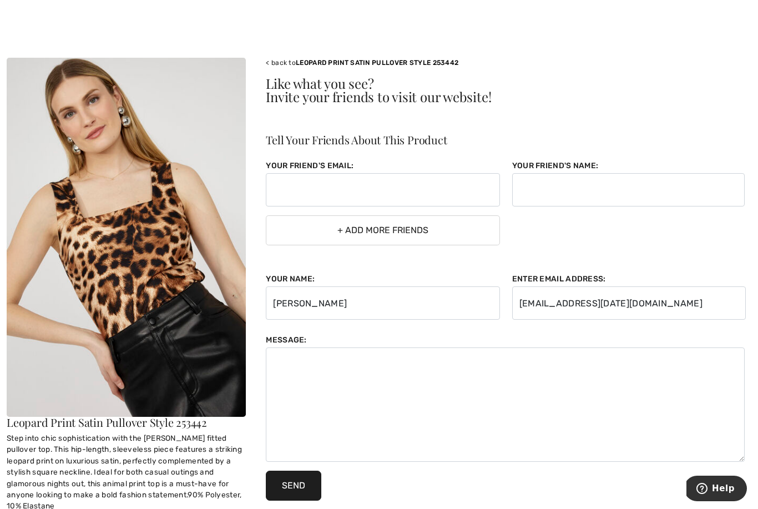
click at [167, 349] on img at bounding box center [126, 237] width 239 height 359
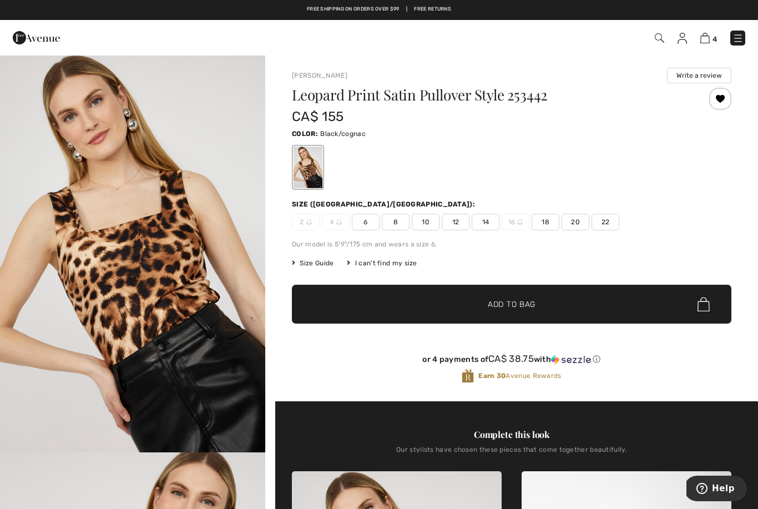
click at [654, 46] on div "4 Checkout" at bounding box center [535, 38] width 437 height 23
click at [660, 42] on img at bounding box center [659, 37] width 9 height 9
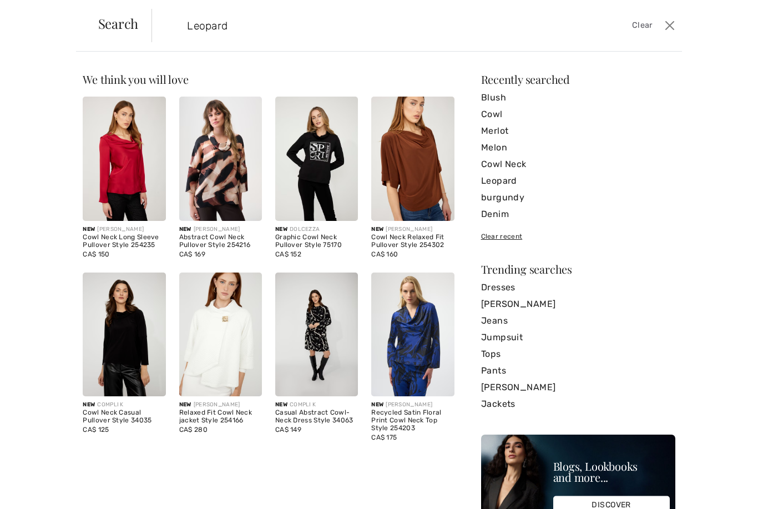
type input "Leopard"
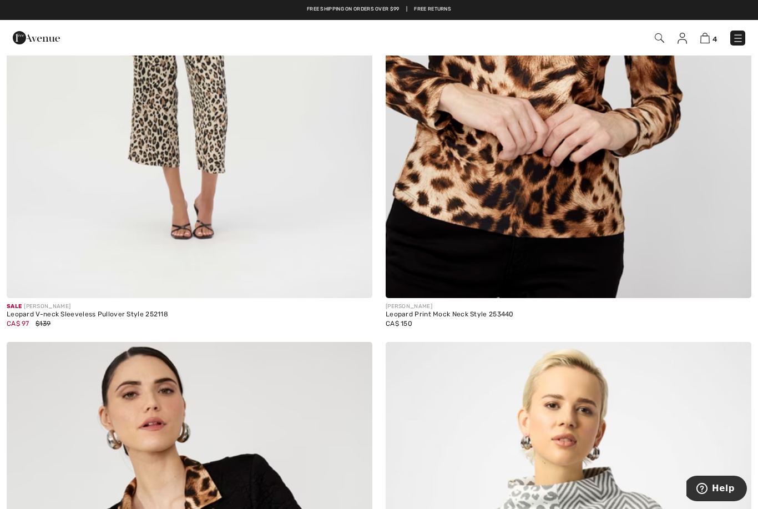
scroll to position [5224, 0]
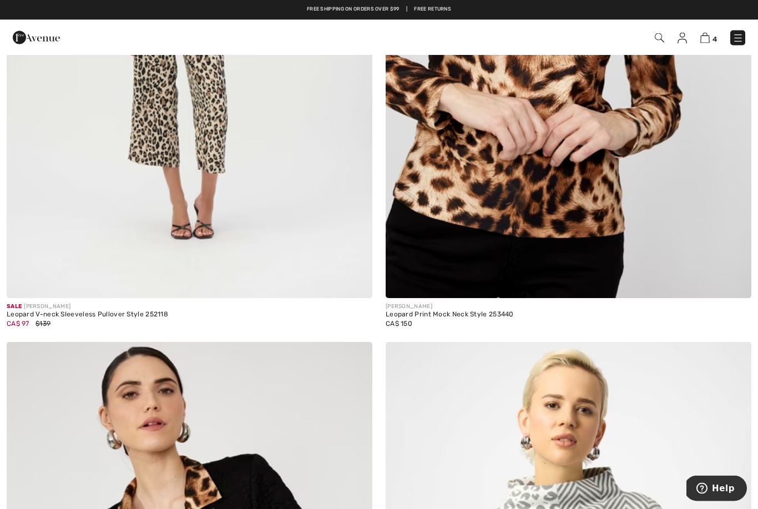
click at [705, 48] on div "4 Checkout" at bounding box center [535, 38] width 437 height 23
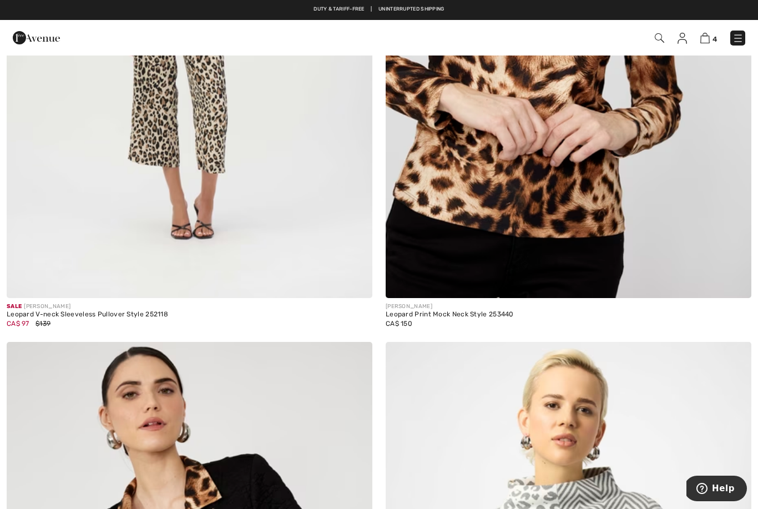
click at [714, 35] on span "4" at bounding box center [715, 39] width 4 height 8
click at [708, 42] on img at bounding box center [704, 38] width 9 height 11
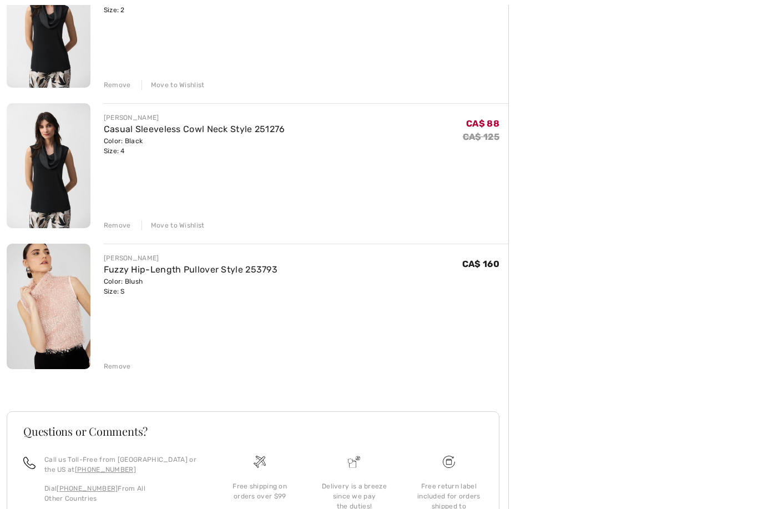
scroll to position [324, 0]
click at [123, 372] on div "FRANK LYMAN High-Waisted Formal Trousers Style 253134 Color: Black Size: 4 Fina…" at bounding box center [258, 213] width 502 height 784
click at [117, 369] on div "Remove" at bounding box center [117, 366] width 27 height 10
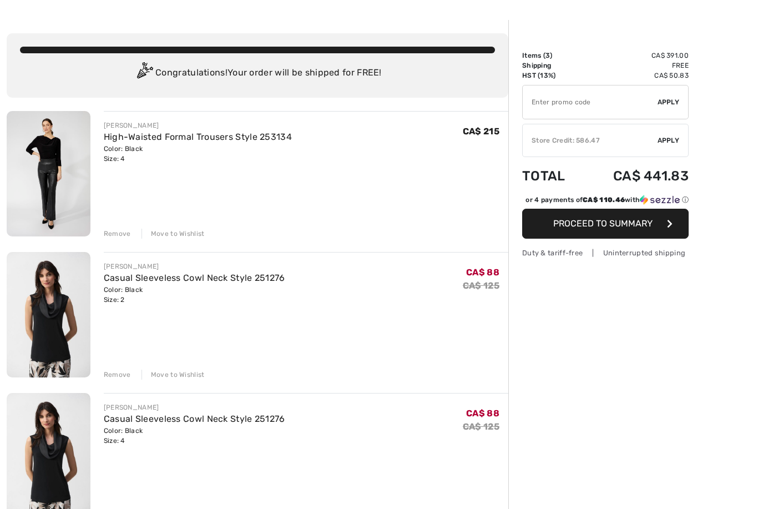
scroll to position [35, 0]
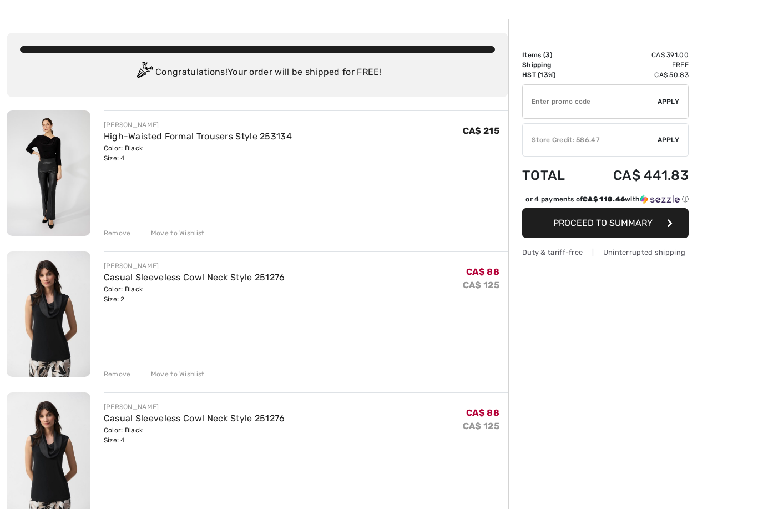
click at [669, 233] on button "Proceed to Summary" at bounding box center [605, 223] width 167 height 30
